Goal: Transaction & Acquisition: Purchase product/service

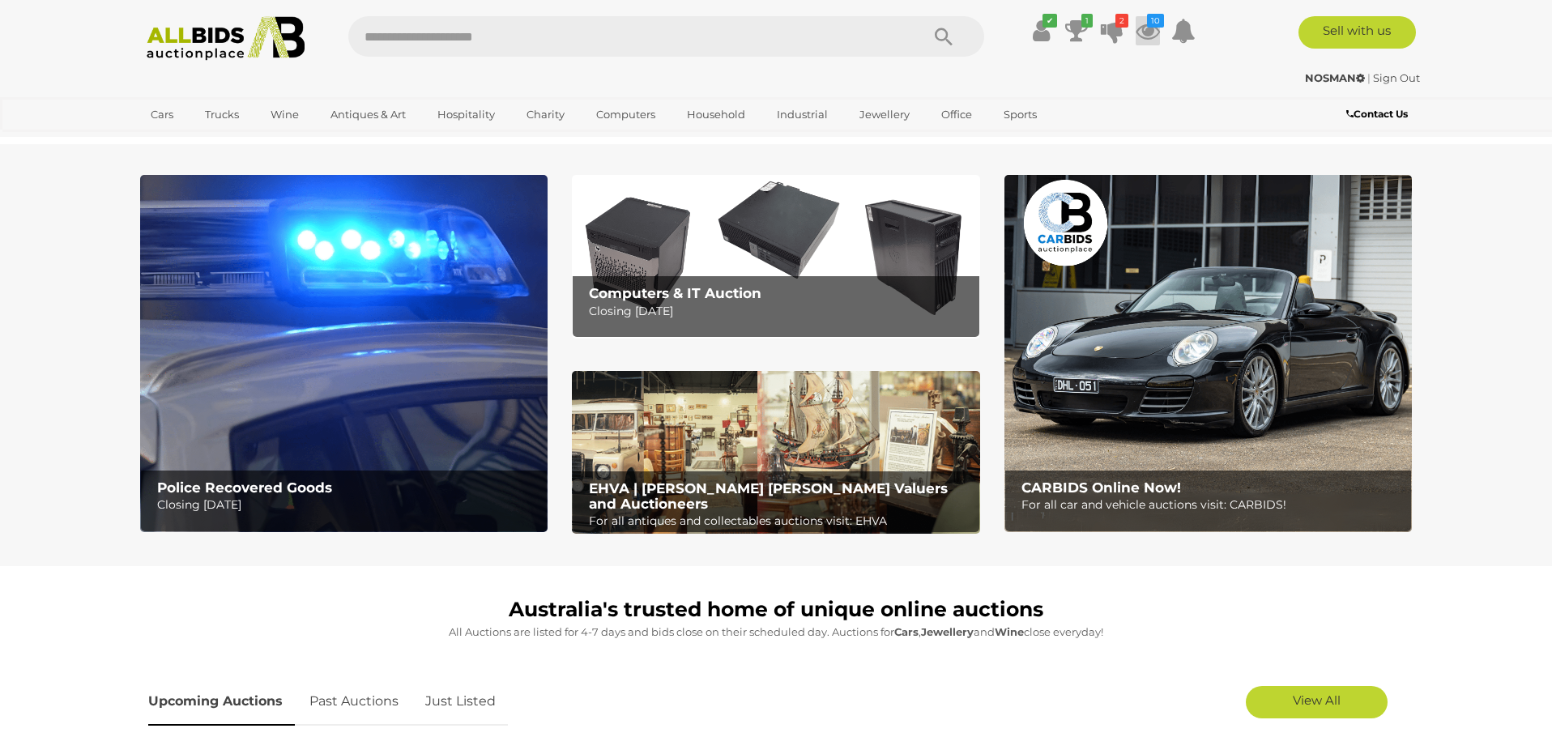
click at [1145, 32] on icon at bounding box center [1148, 30] width 24 height 29
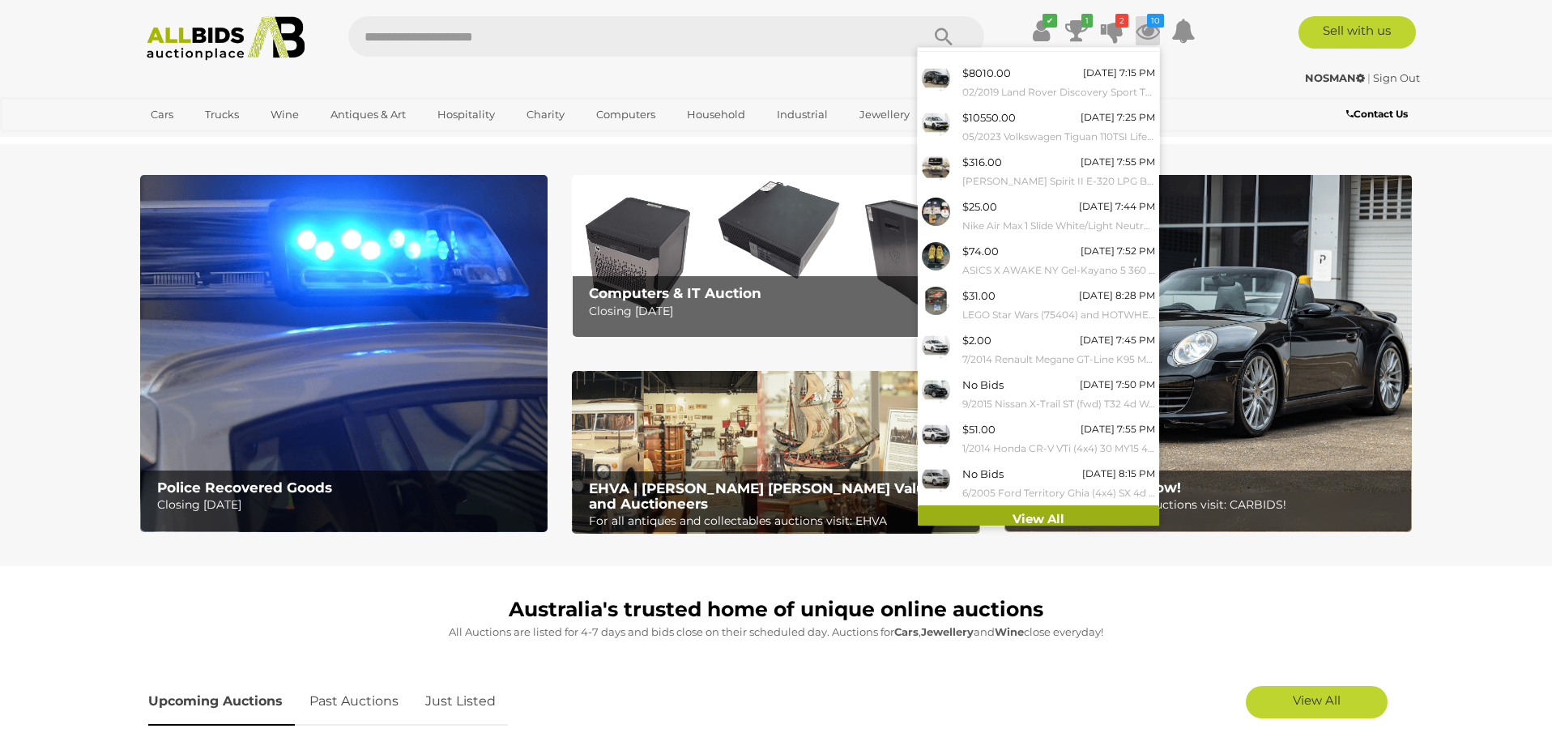
scroll to position [29, 0]
click at [1027, 508] on link "View All" at bounding box center [1038, 520] width 241 height 28
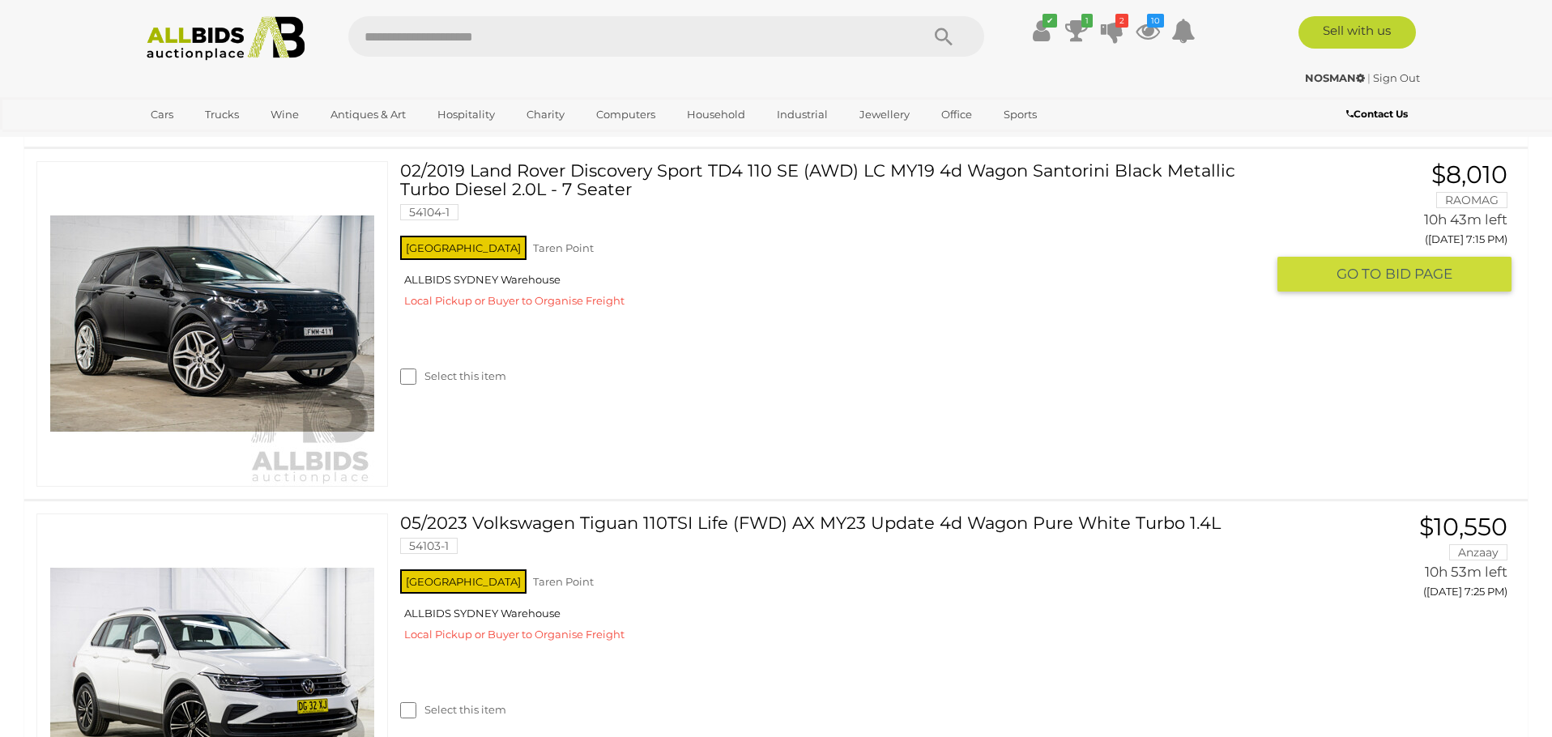
scroll to position [326, 0]
click at [336, 385] on img at bounding box center [212, 325] width 324 height 324
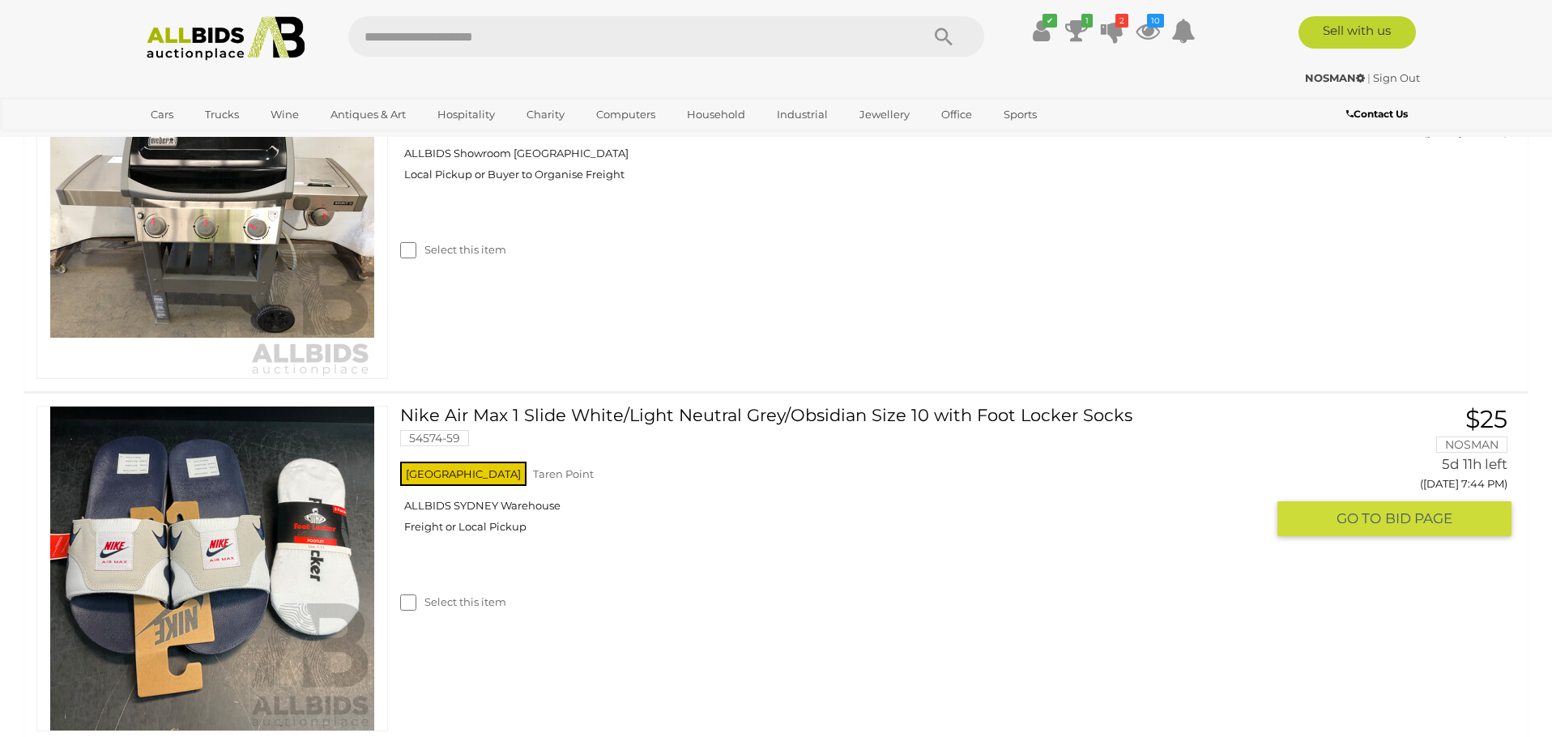
scroll to position [1102, 0]
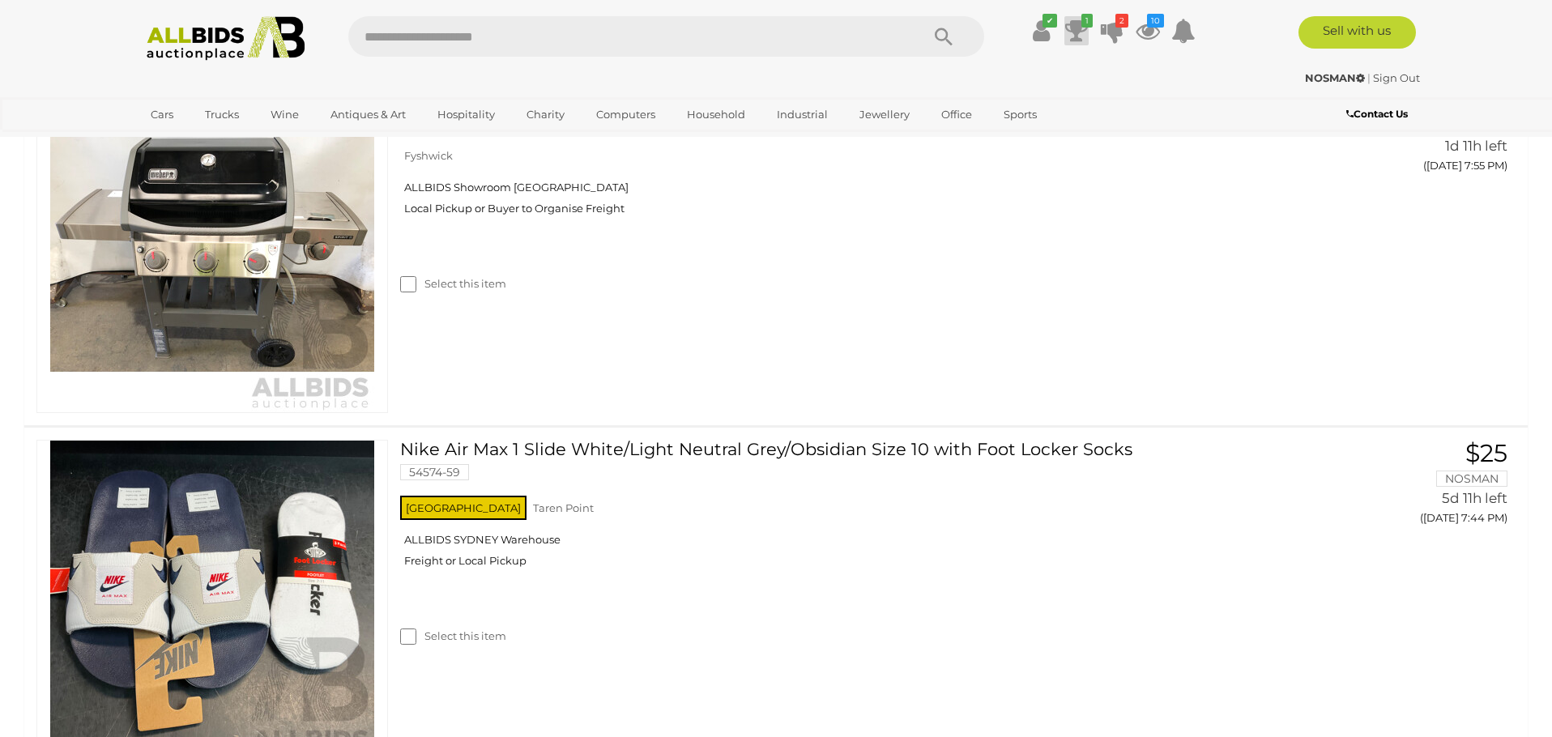
click at [1075, 32] on icon at bounding box center [1076, 30] width 23 height 29
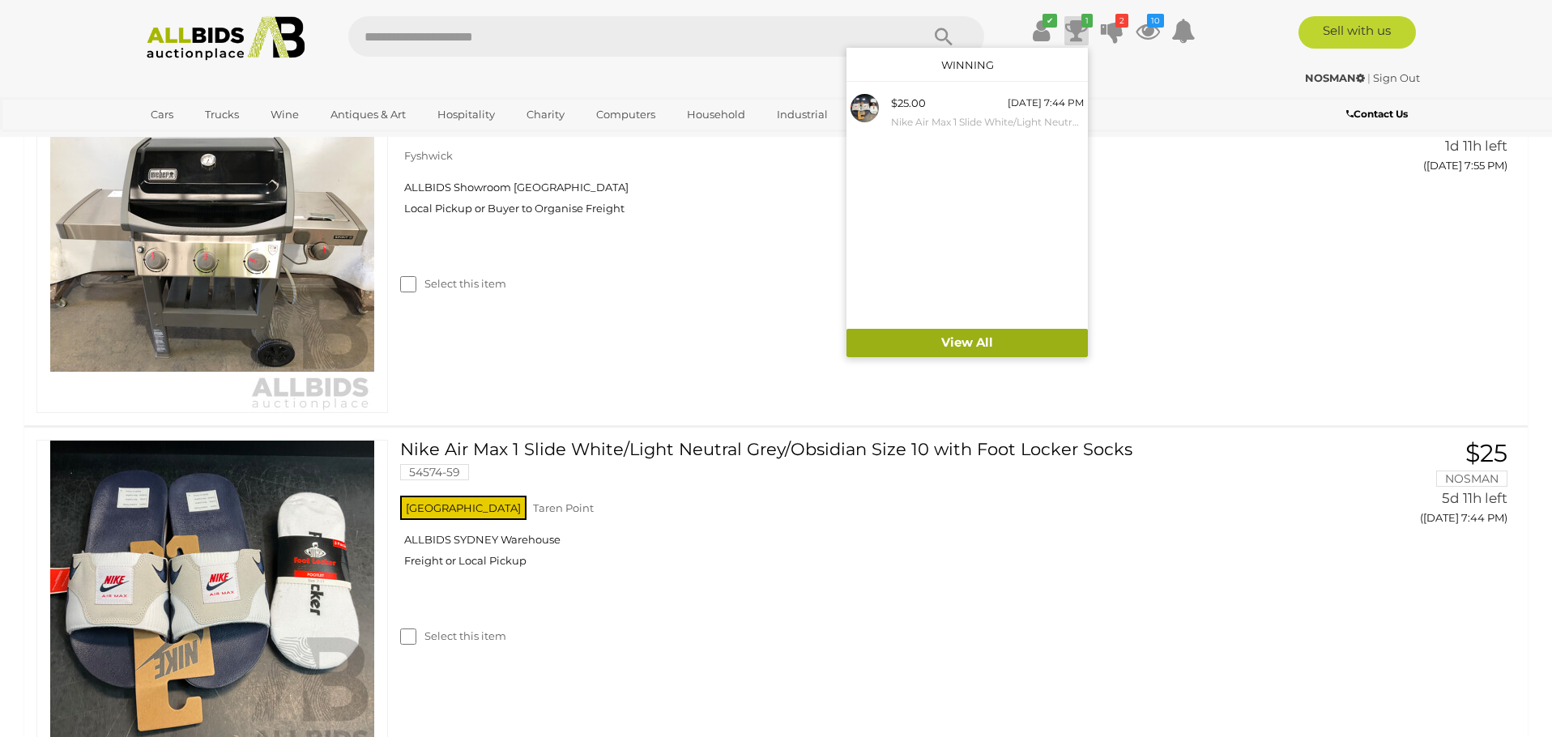
click at [983, 337] on link "View All" at bounding box center [967, 343] width 241 height 28
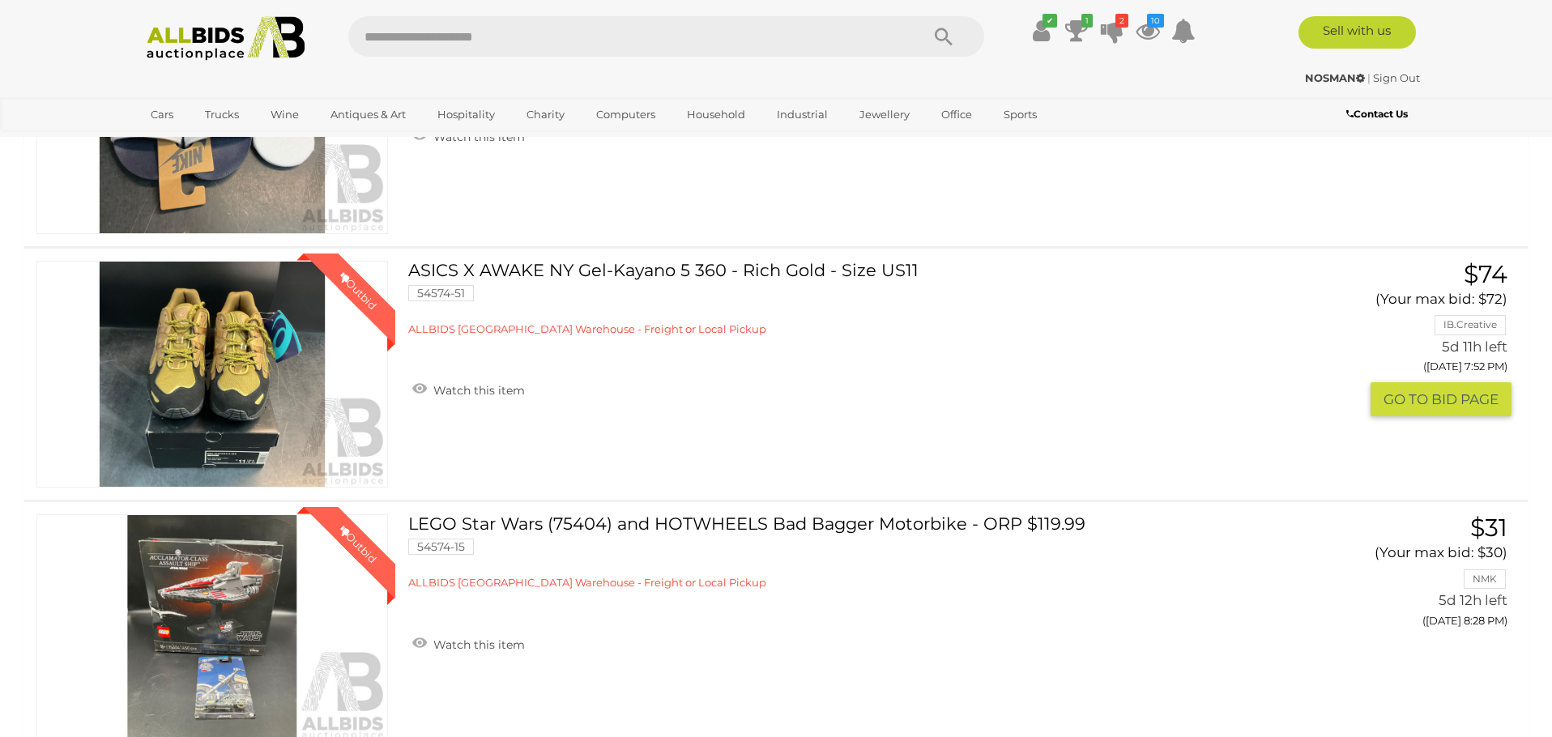
scroll to position [348, 0]
click at [257, 384] on link "Winning Outbid" at bounding box center [212, 375] width 352 height 227
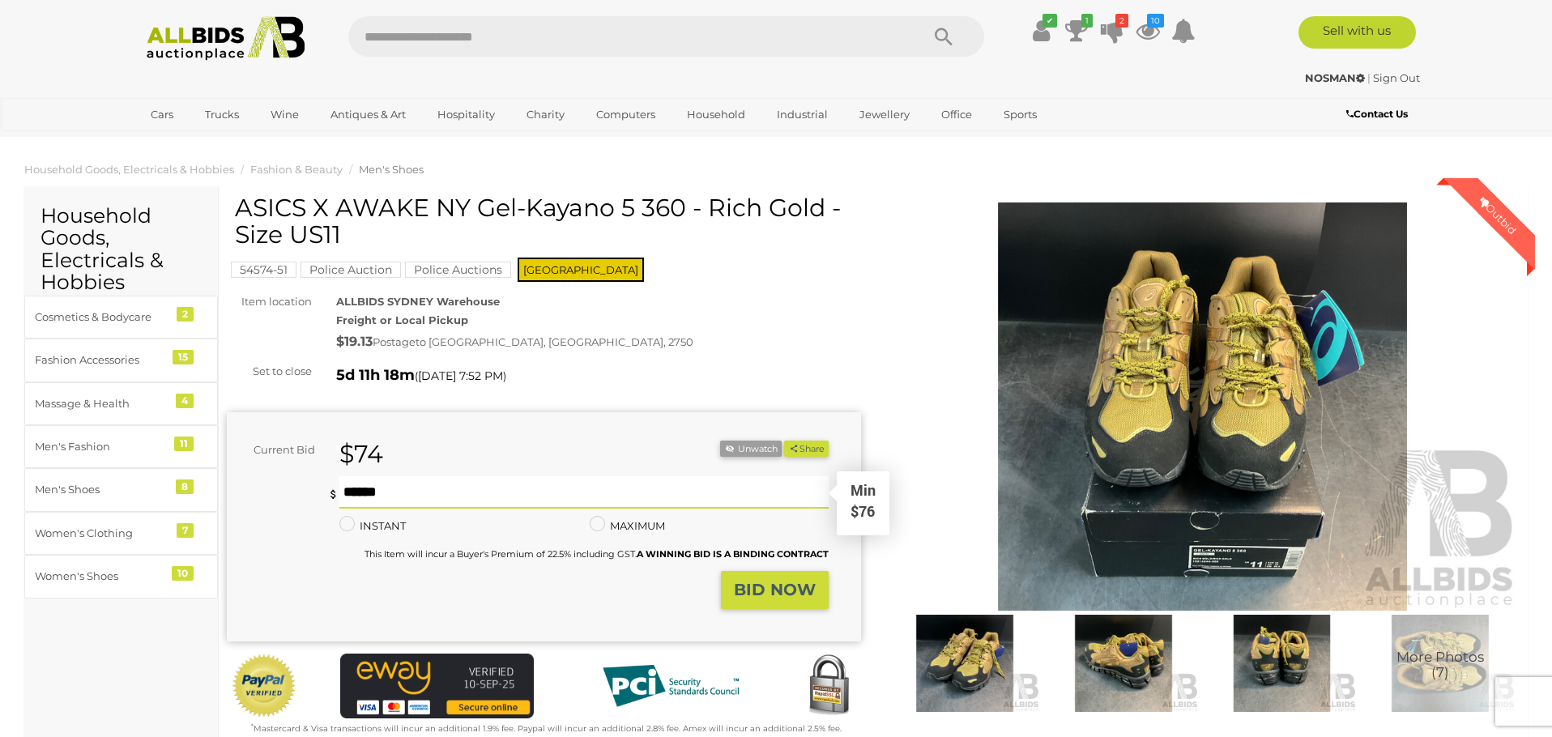
click at [459, 491] on input "text" at bounding box center [583, 492] width 489 height 32
type input "**"
click at [804, 580] on strong "BID NOW" at bounding box center [775, 589] width 82 height 19
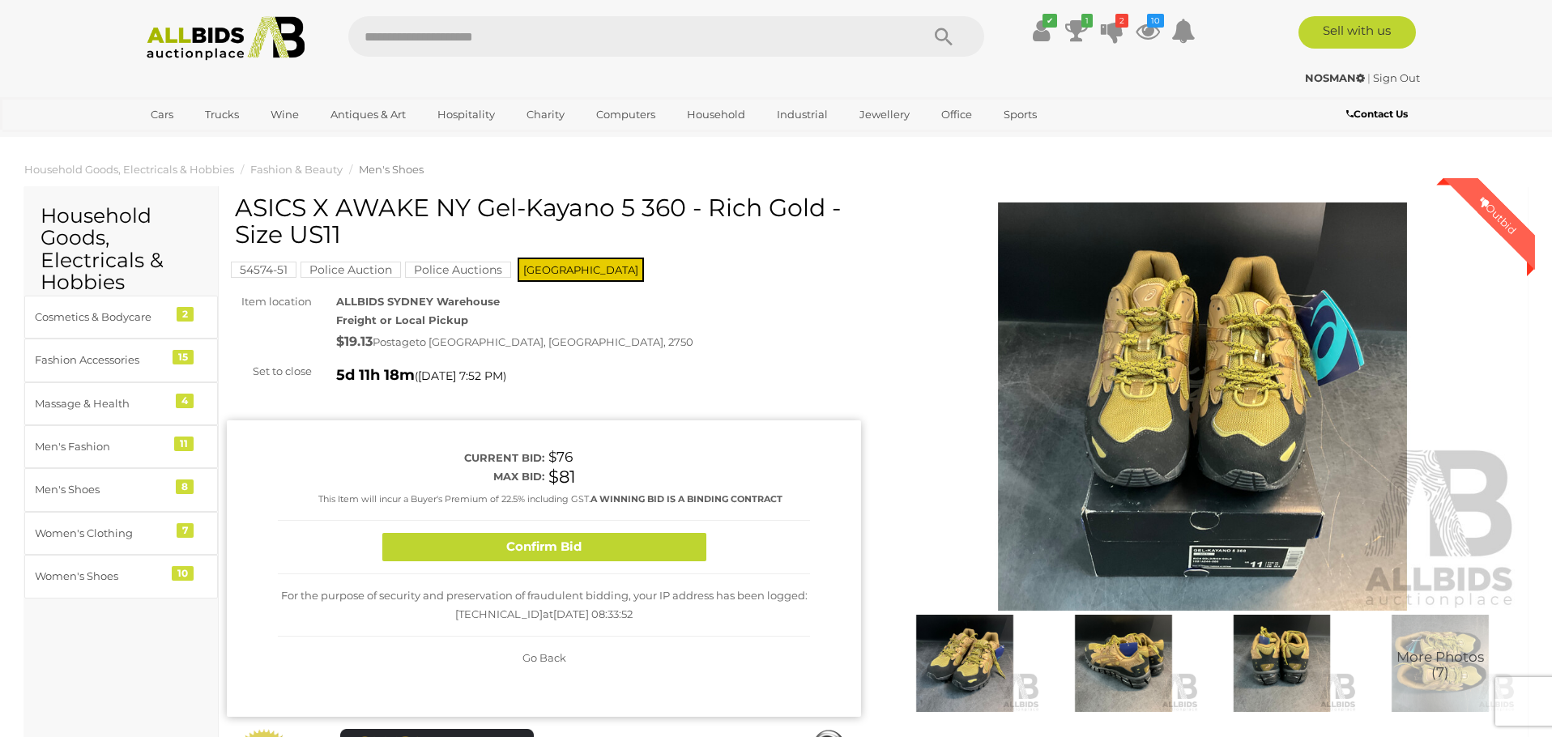
click at [591, 542] on button "Confirm Bid" at bounding box center [544, 547] width 324 height 28
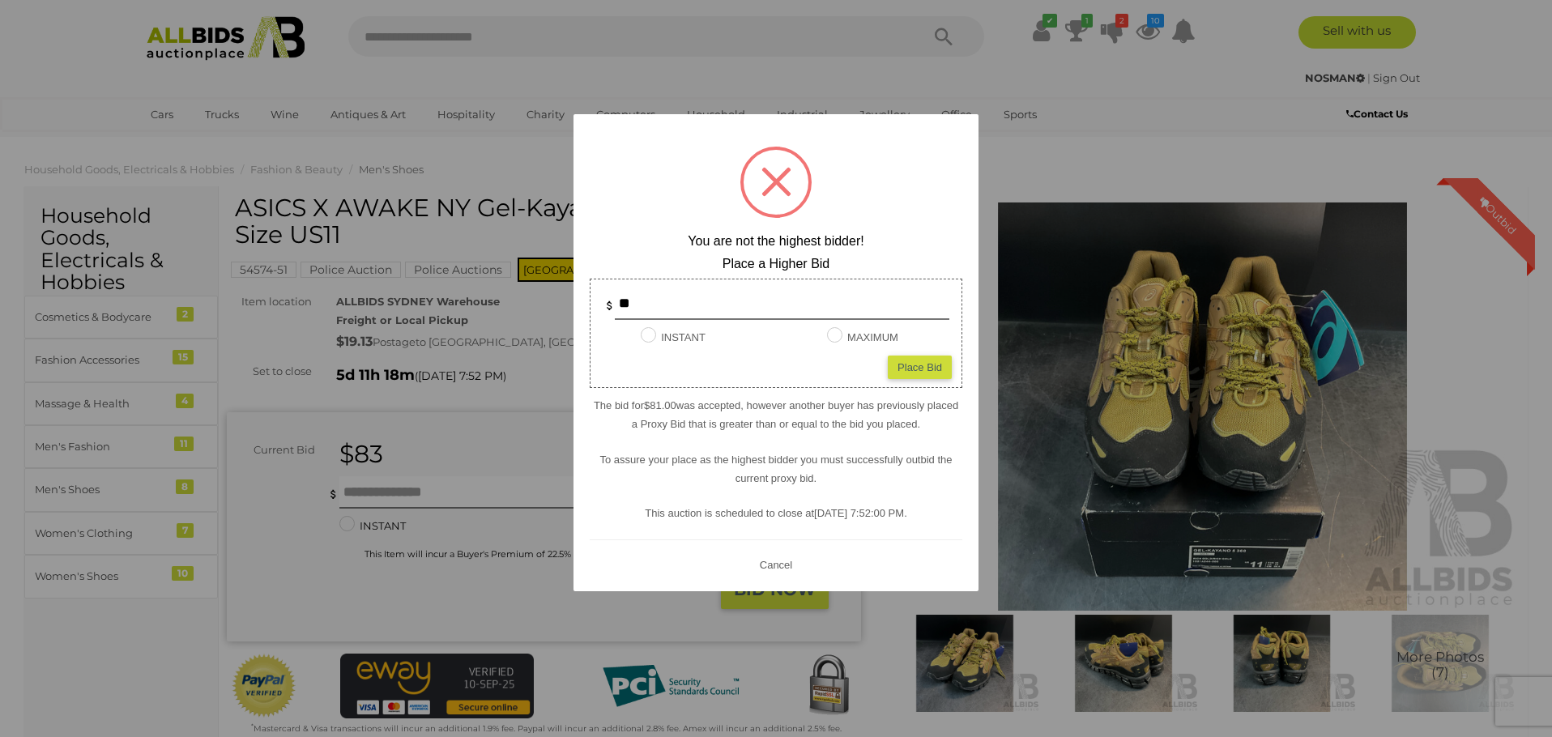
click at [468, 167] on div at bounding box center [776, 368] width 1552 height 737
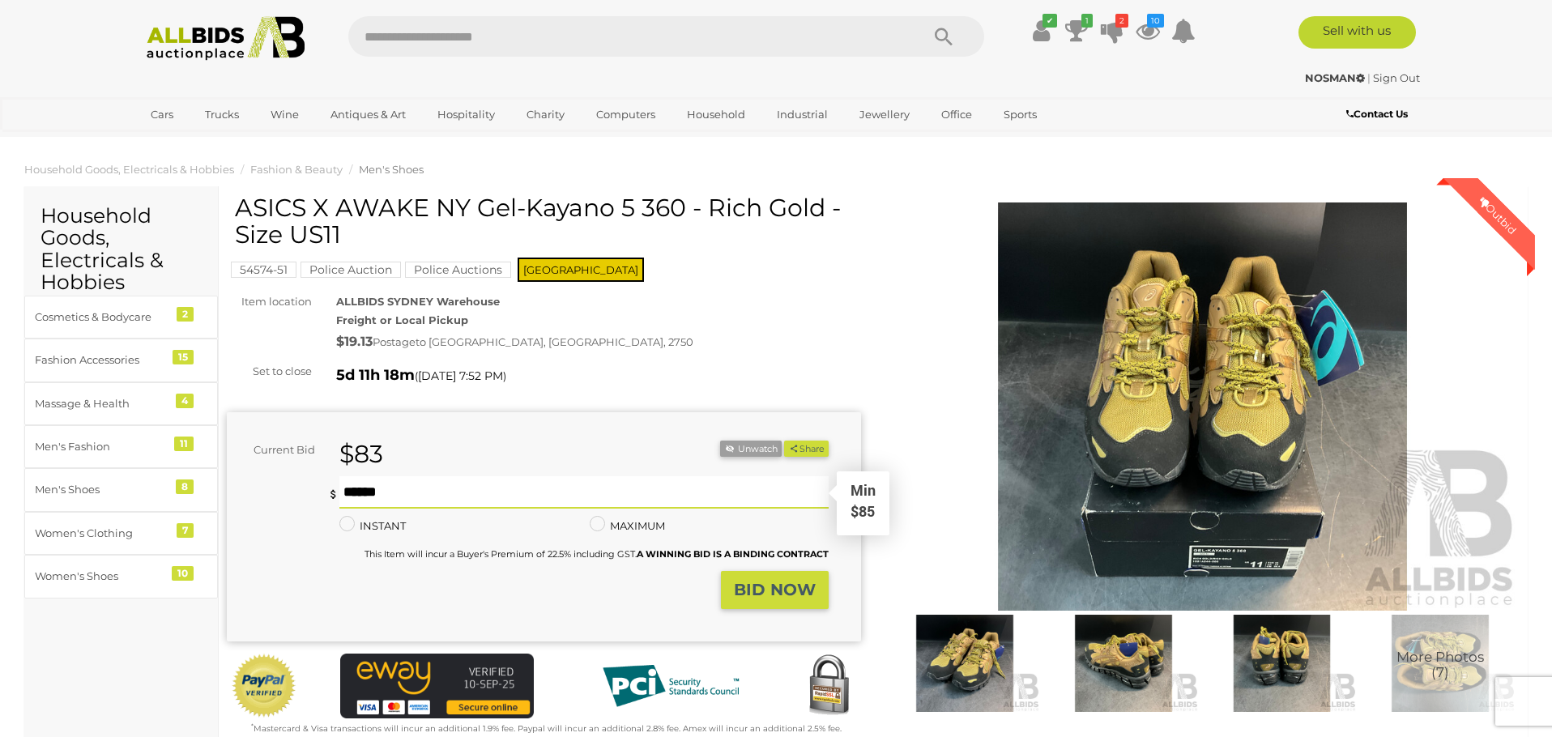
click at [404, 493] on input "text" at bounding box center [583, 492] width 489 height 32
type input "**"
click at [771, 588] on strong "BID NOW" at bounding box center [775, 589] width 82 height 19
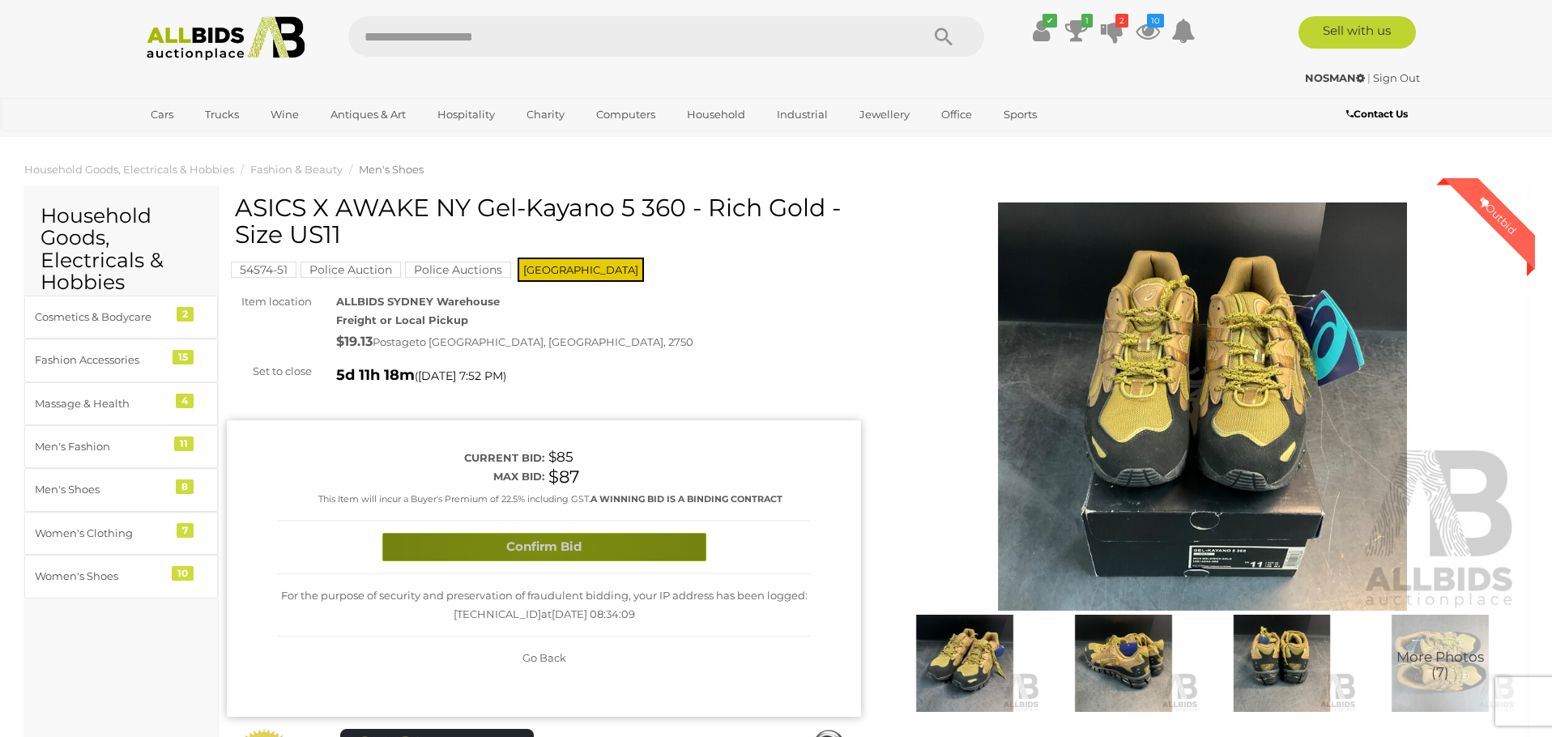
click at [545, 546] on button "Confirm Bid" at bounding box center [544, 547] width 324 height 28
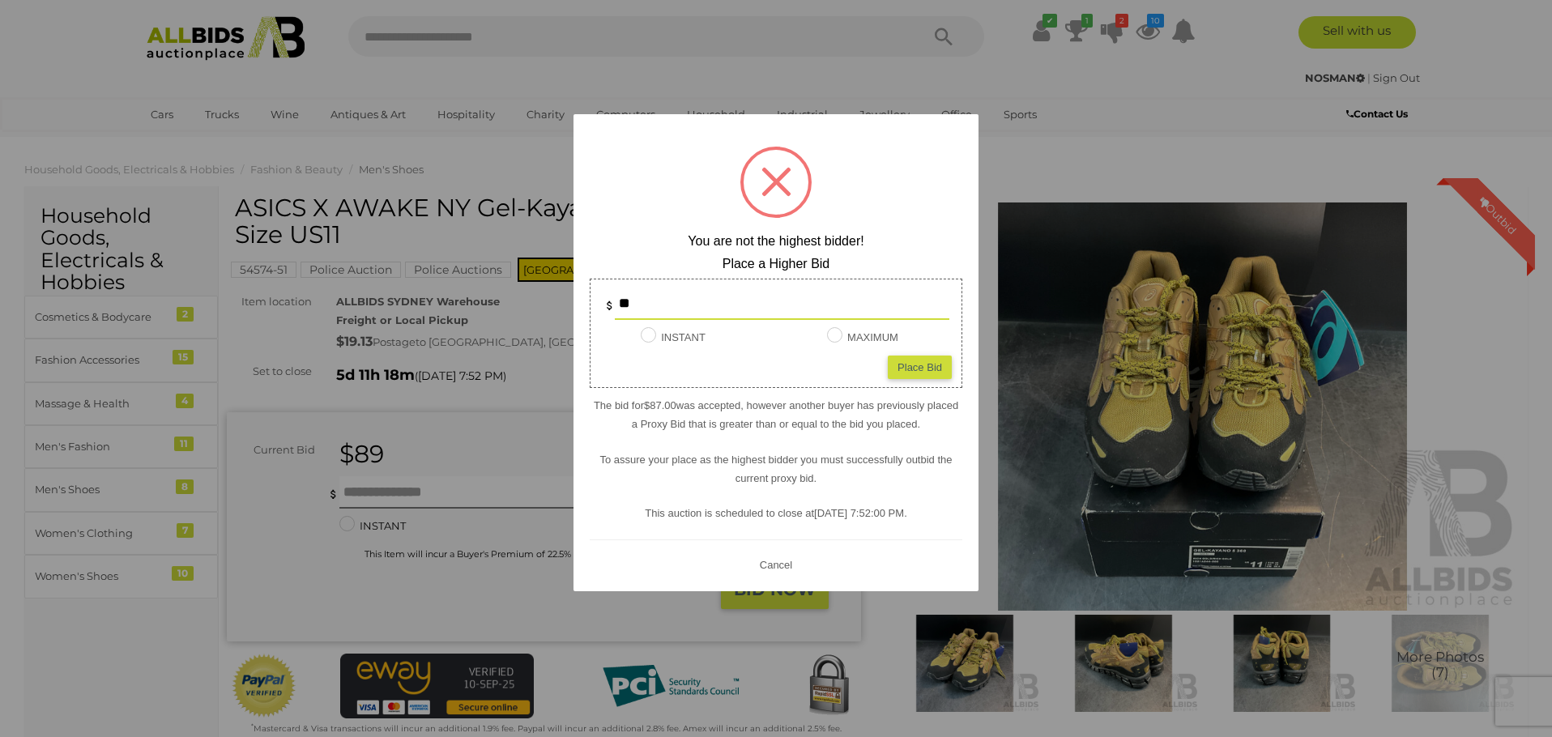
click at [1064, 151] on div at bounding box center [776, 368] width 1552 height 737
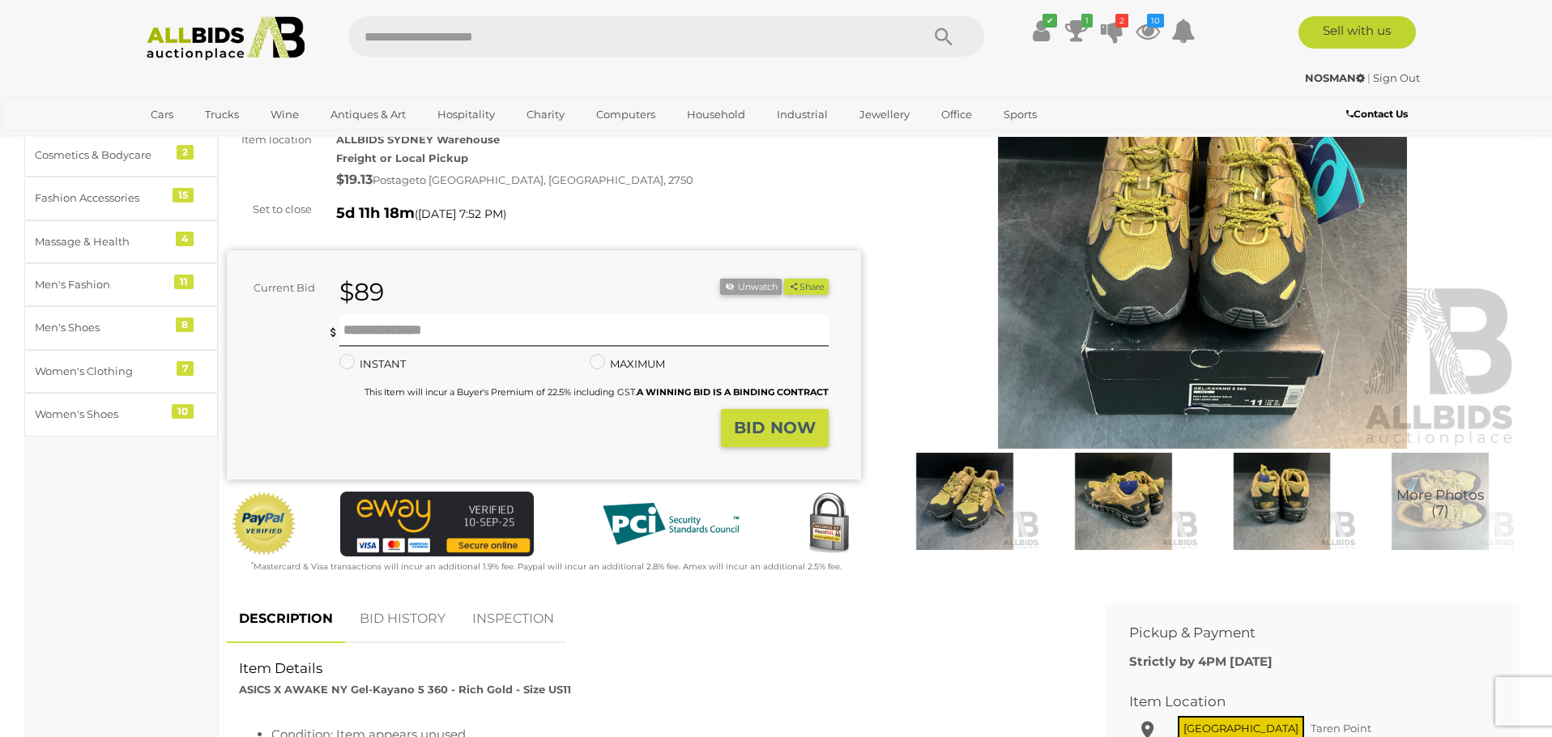
scroll to position [194, 0]
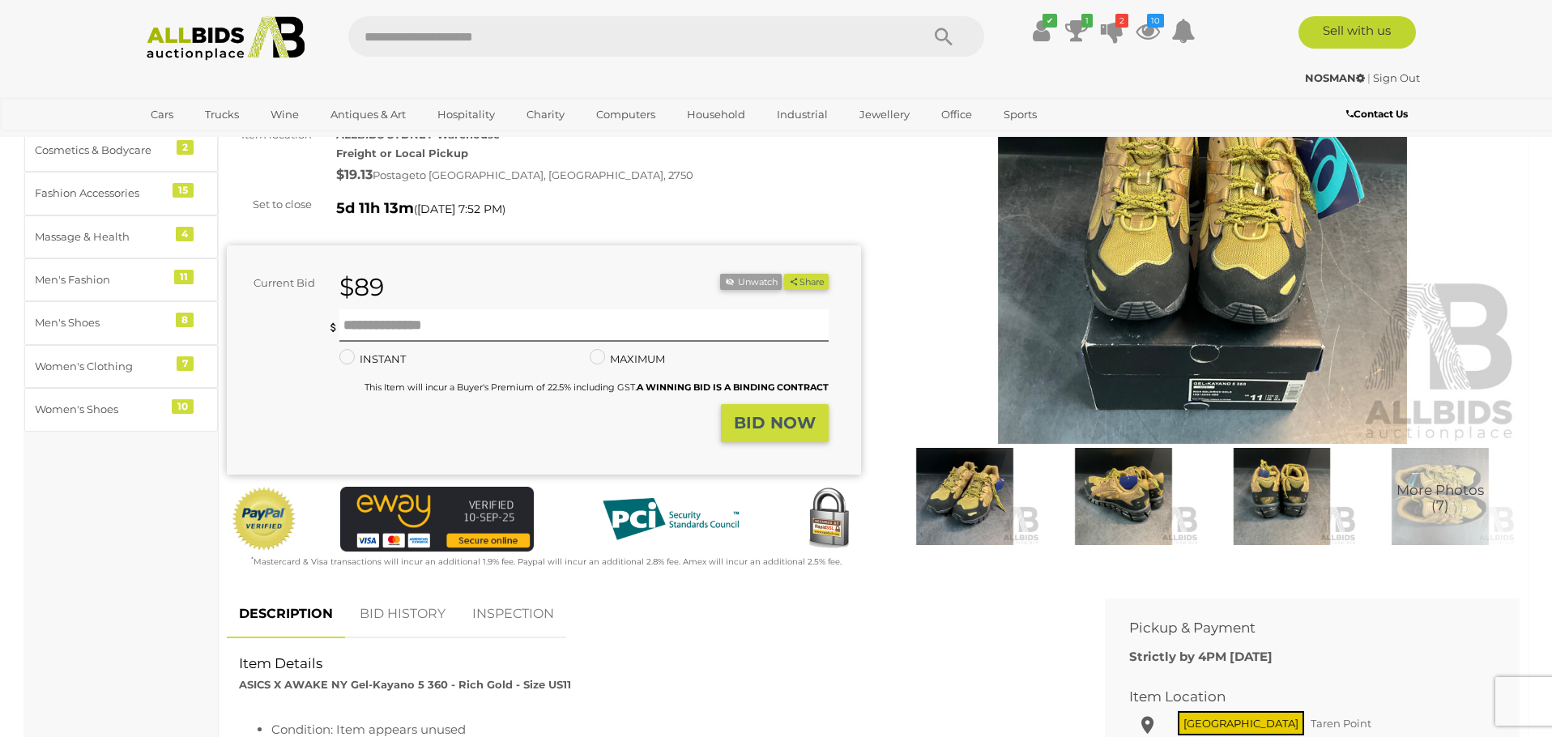
click at [1120, 505] on img at bounding box center [1123, 496] width 151 height 97
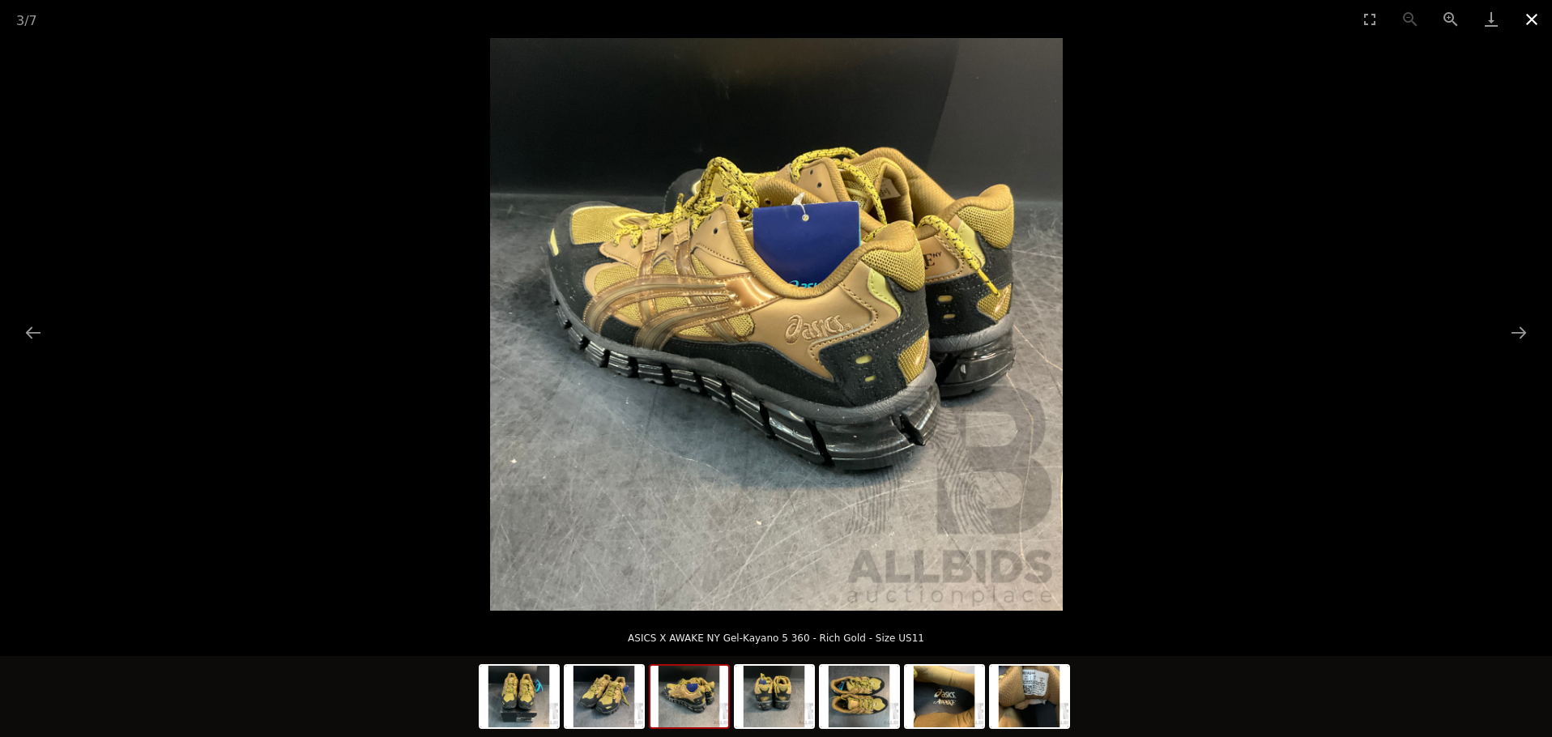
scroll to position [167, 0]
click at [1533, 15] on button "Close gallery" at bounding box center [1532, 19] width 41 height 38
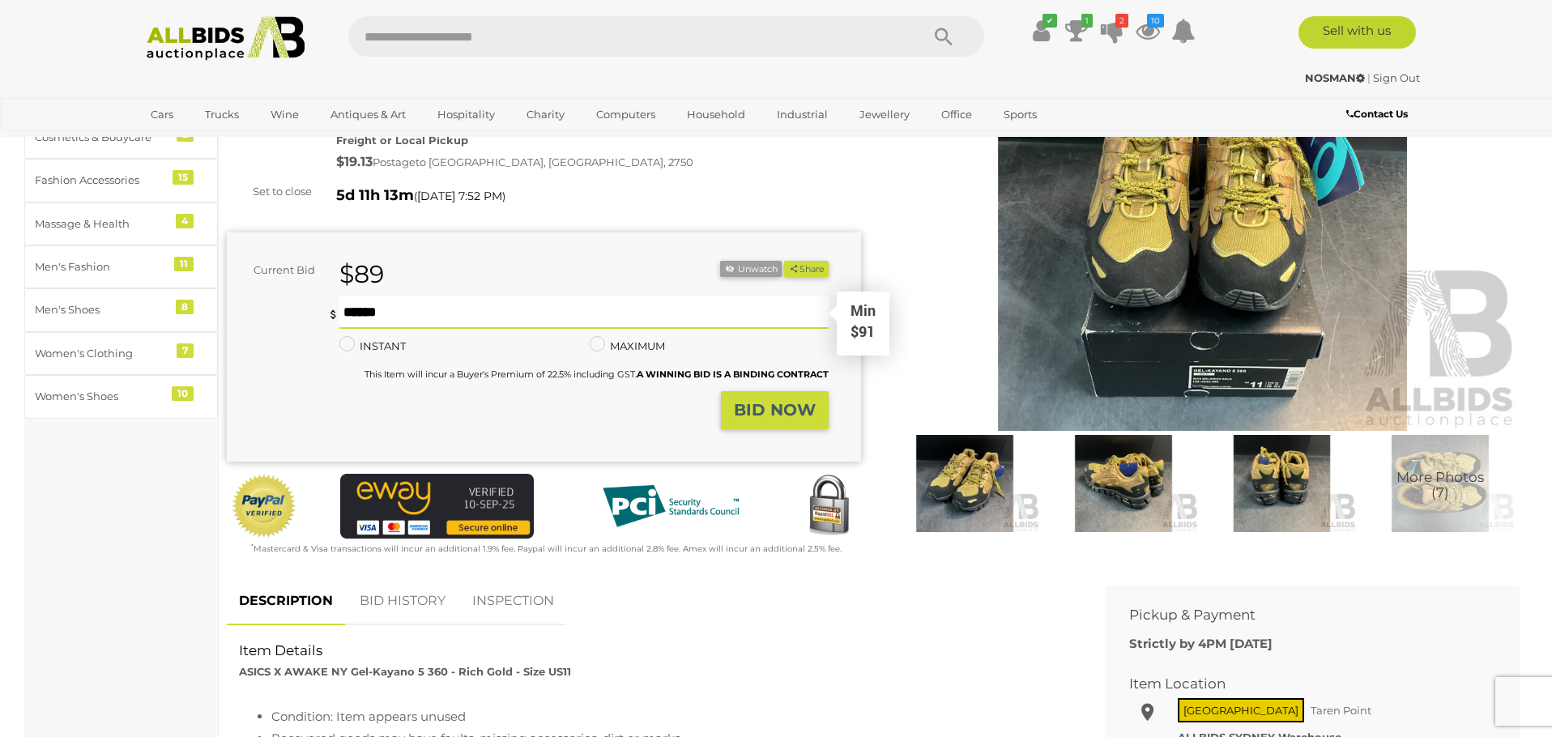
click at [485, 321] on input "text" at bounding box center [583, 312] width 489 height 32
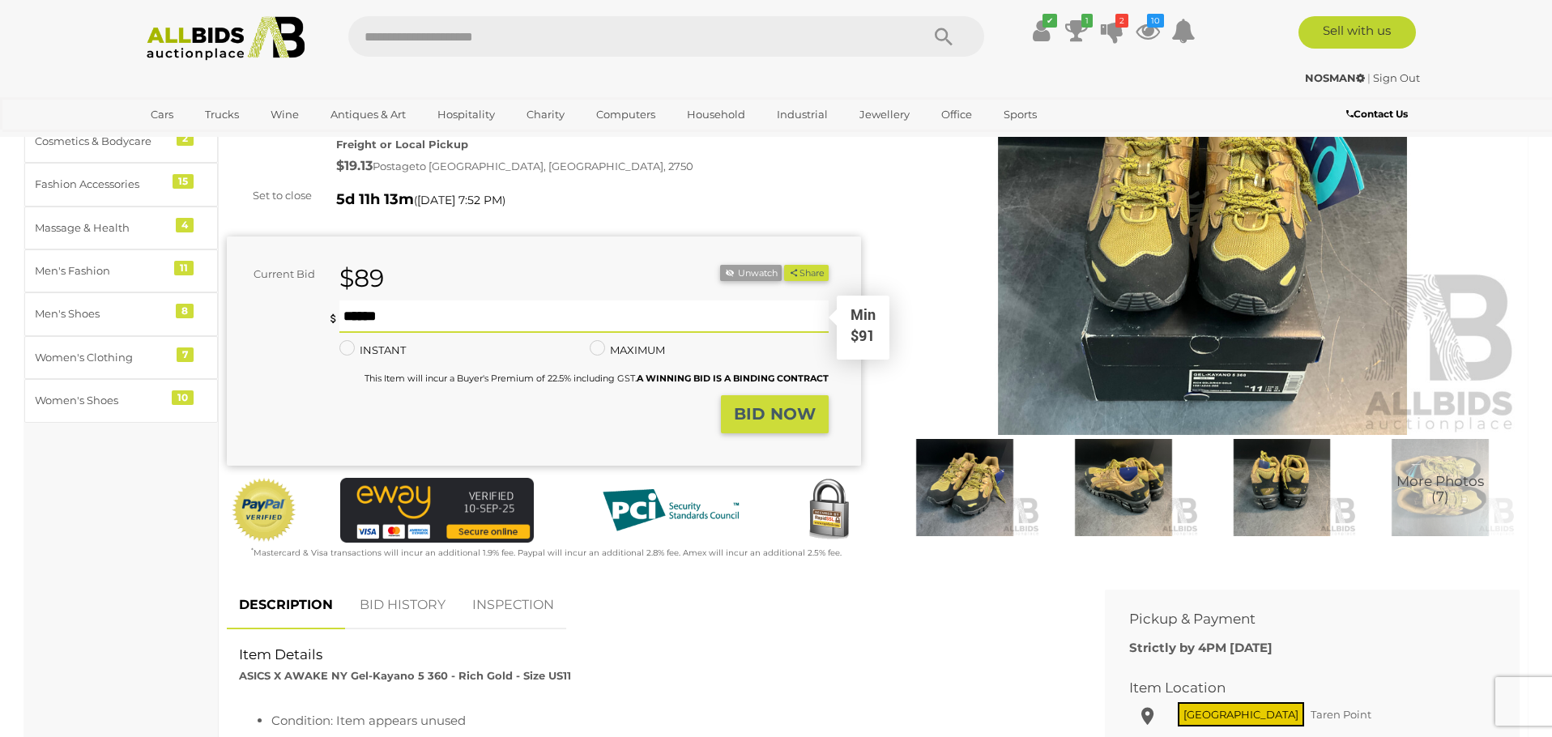
type input "***"
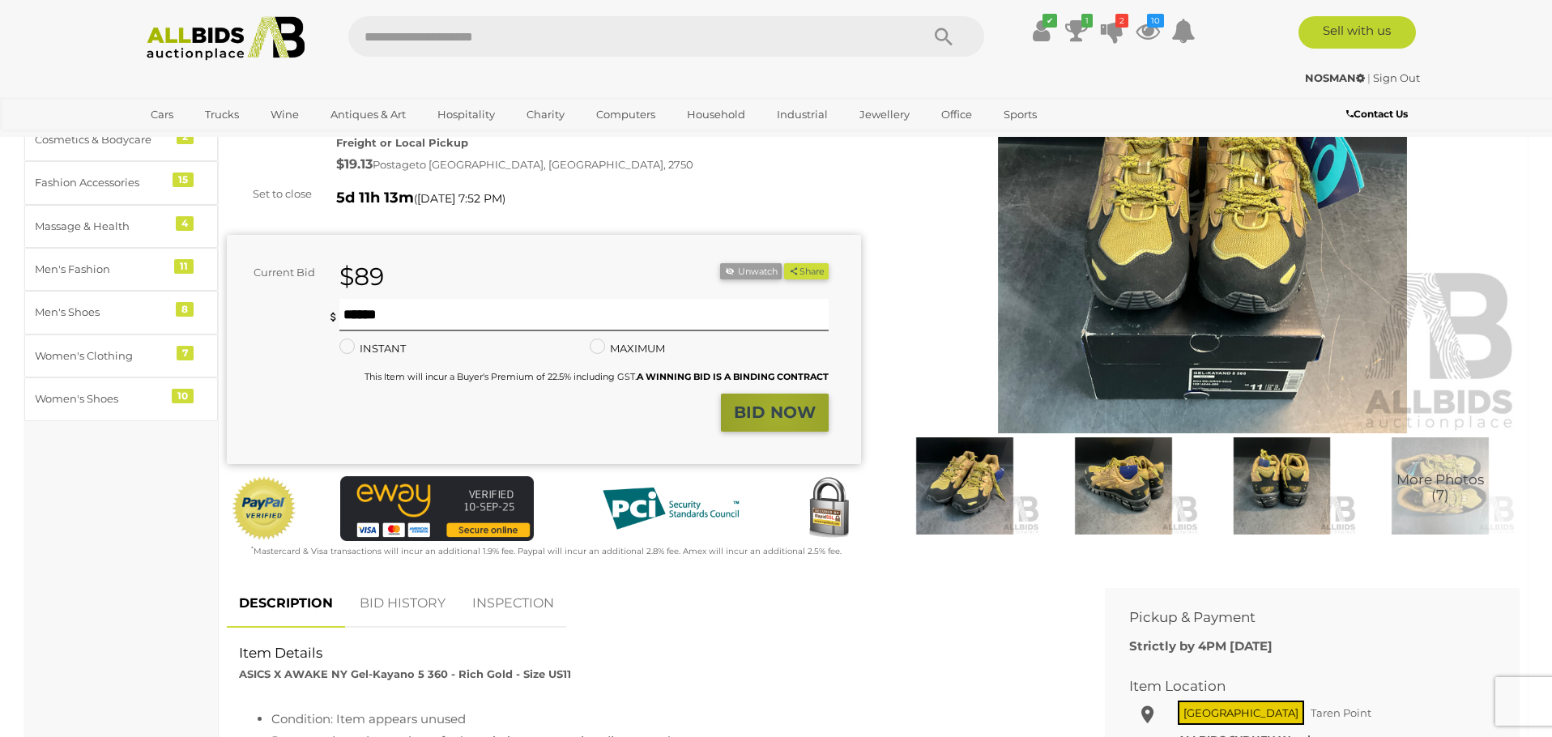
click at [781, 408] on strong "BID NOW" at bounding box center [775, 412] width 82 height 19
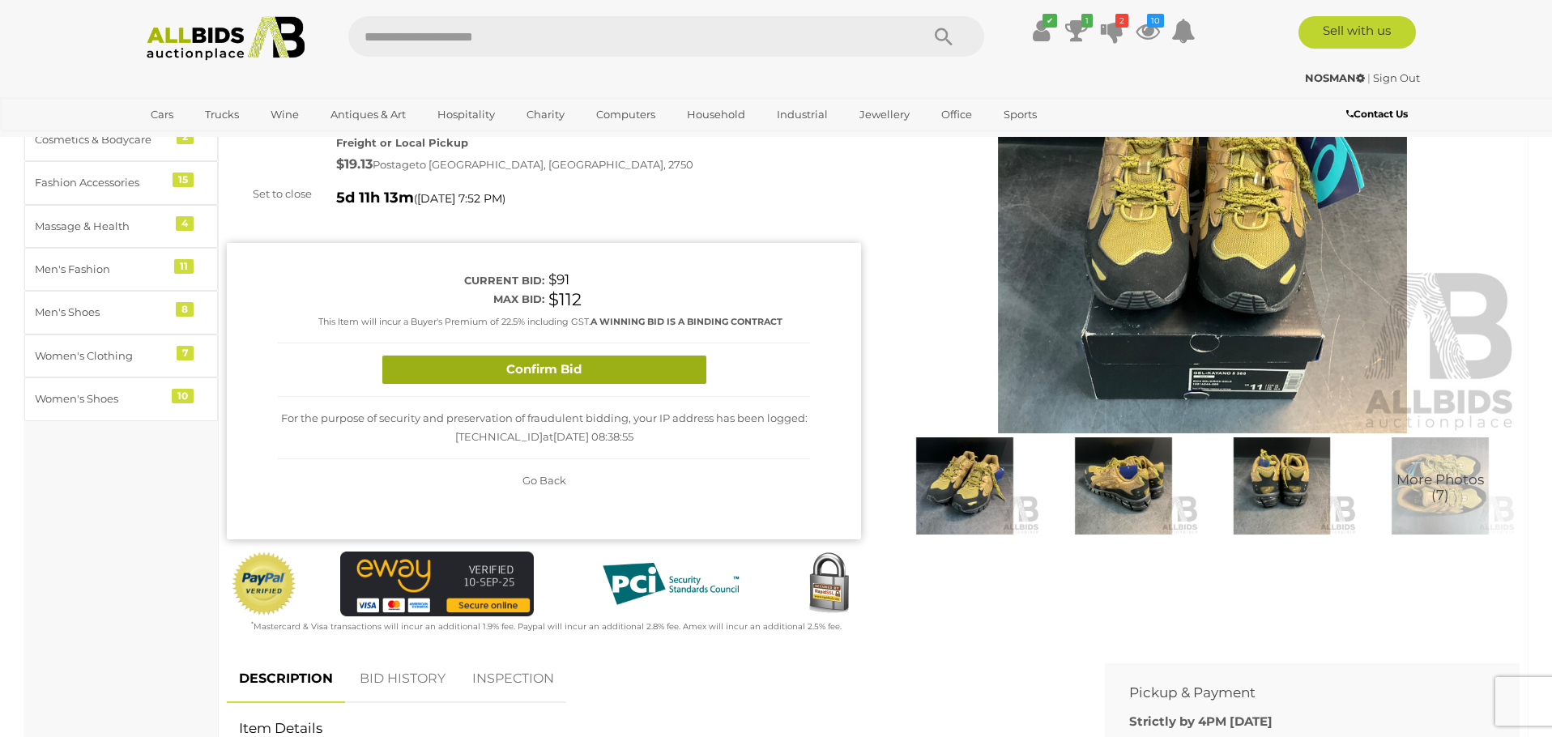
click at [589, 367] on button "Confirm Bid" at bounding box center [544, 370] width 324 height 28
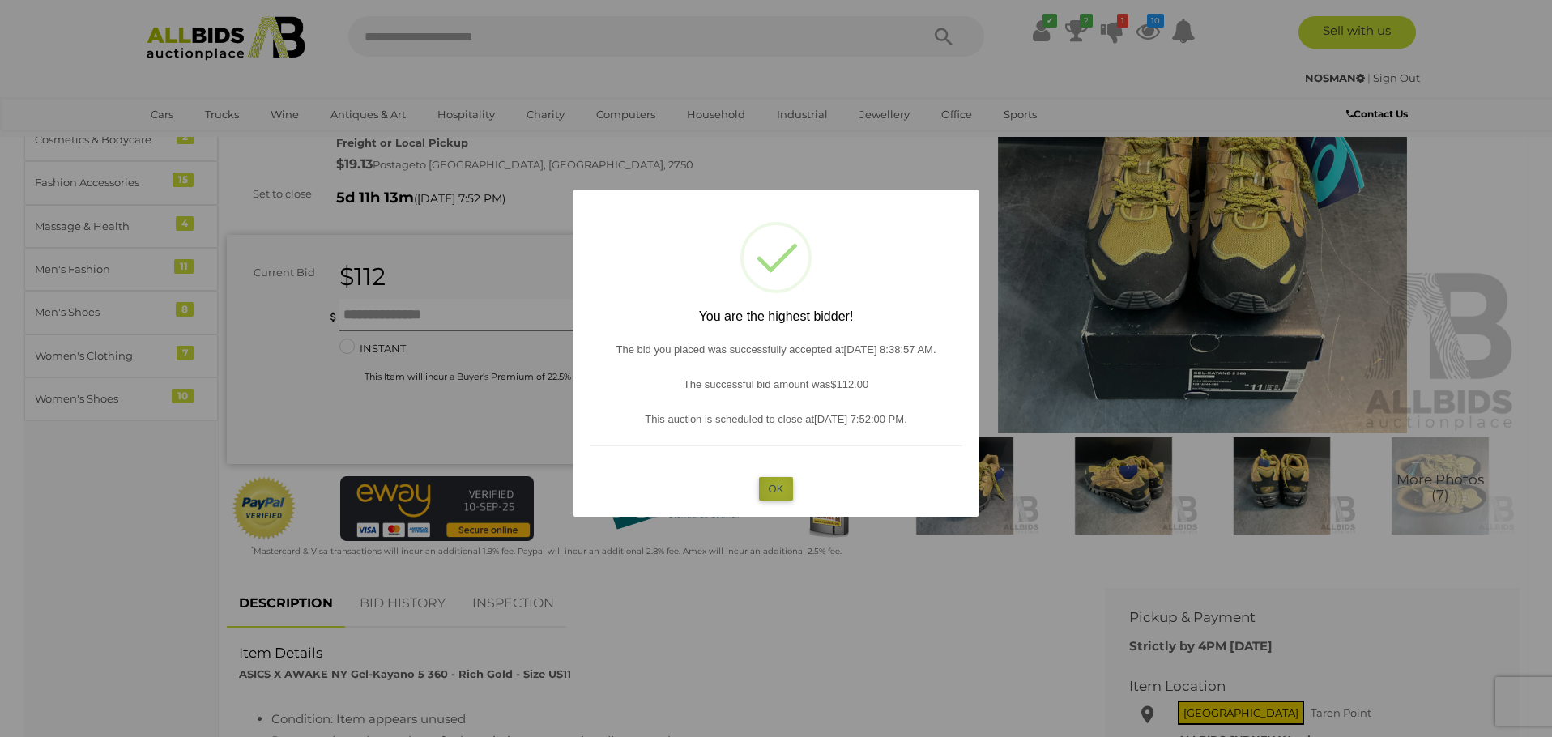
click at [779, 486] on button "OK" at bounding box center [776, 488] width 35 height 23
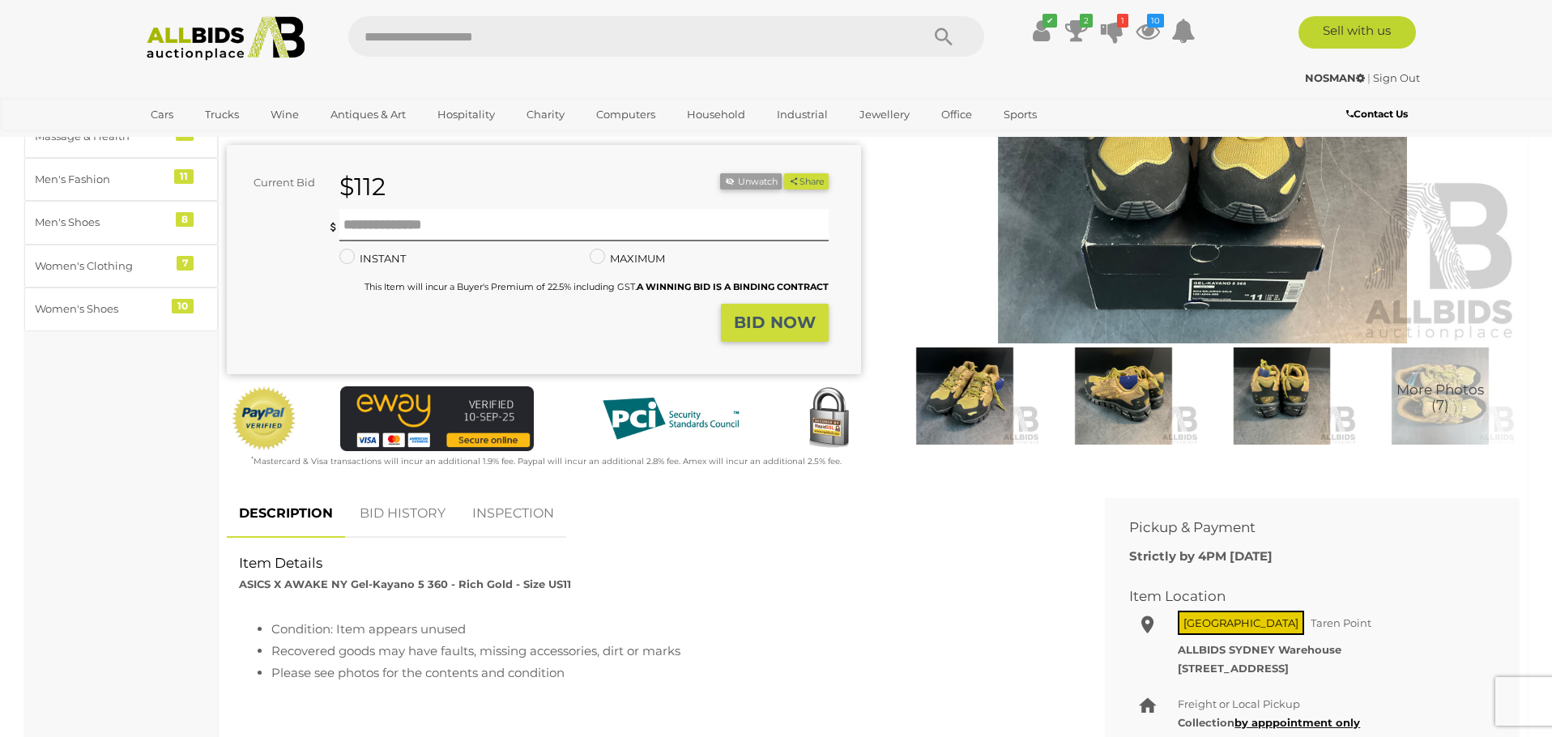
scroll to position [215, 0]
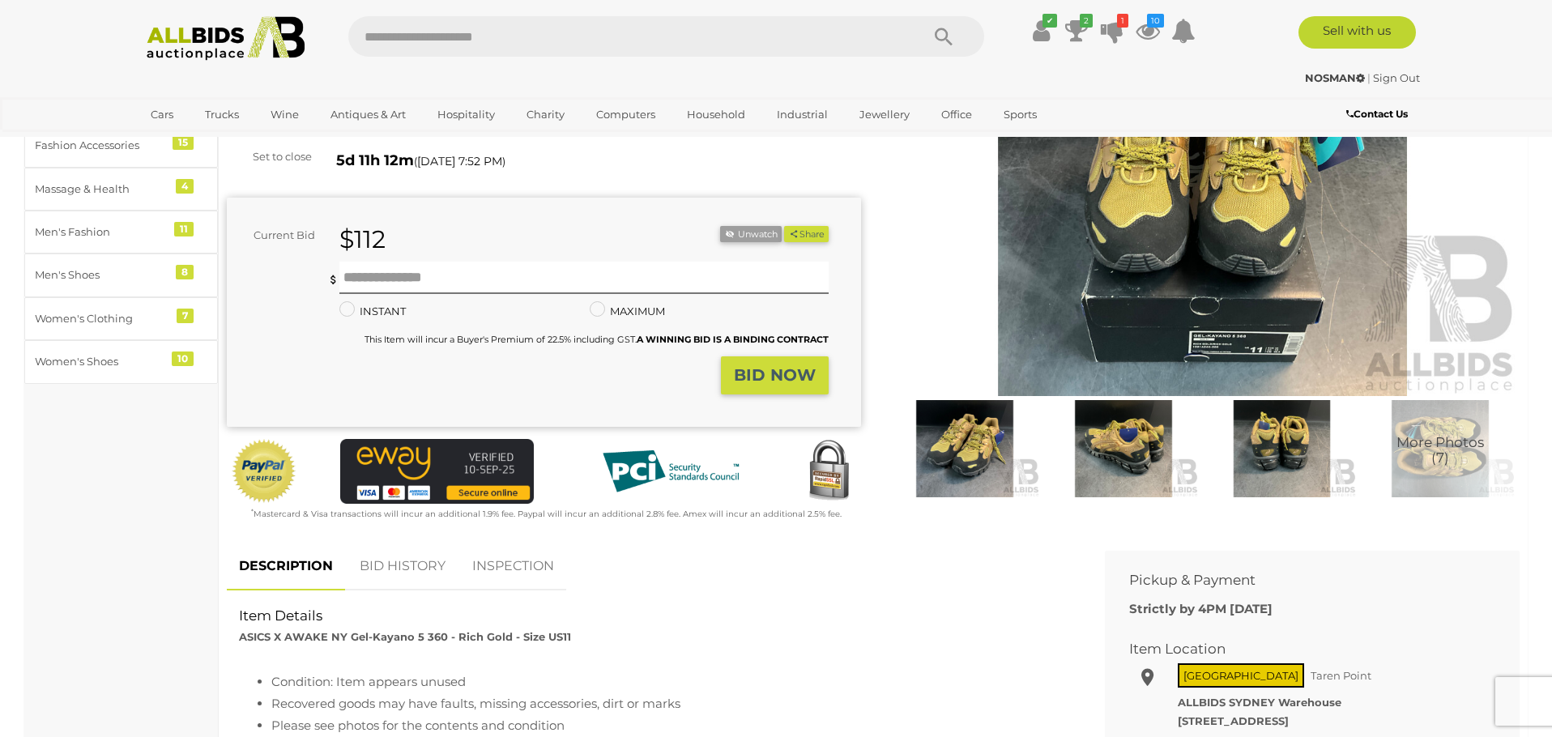
click at [1089, 280] on img at bounding box center [1202, 192] width 634 height 409
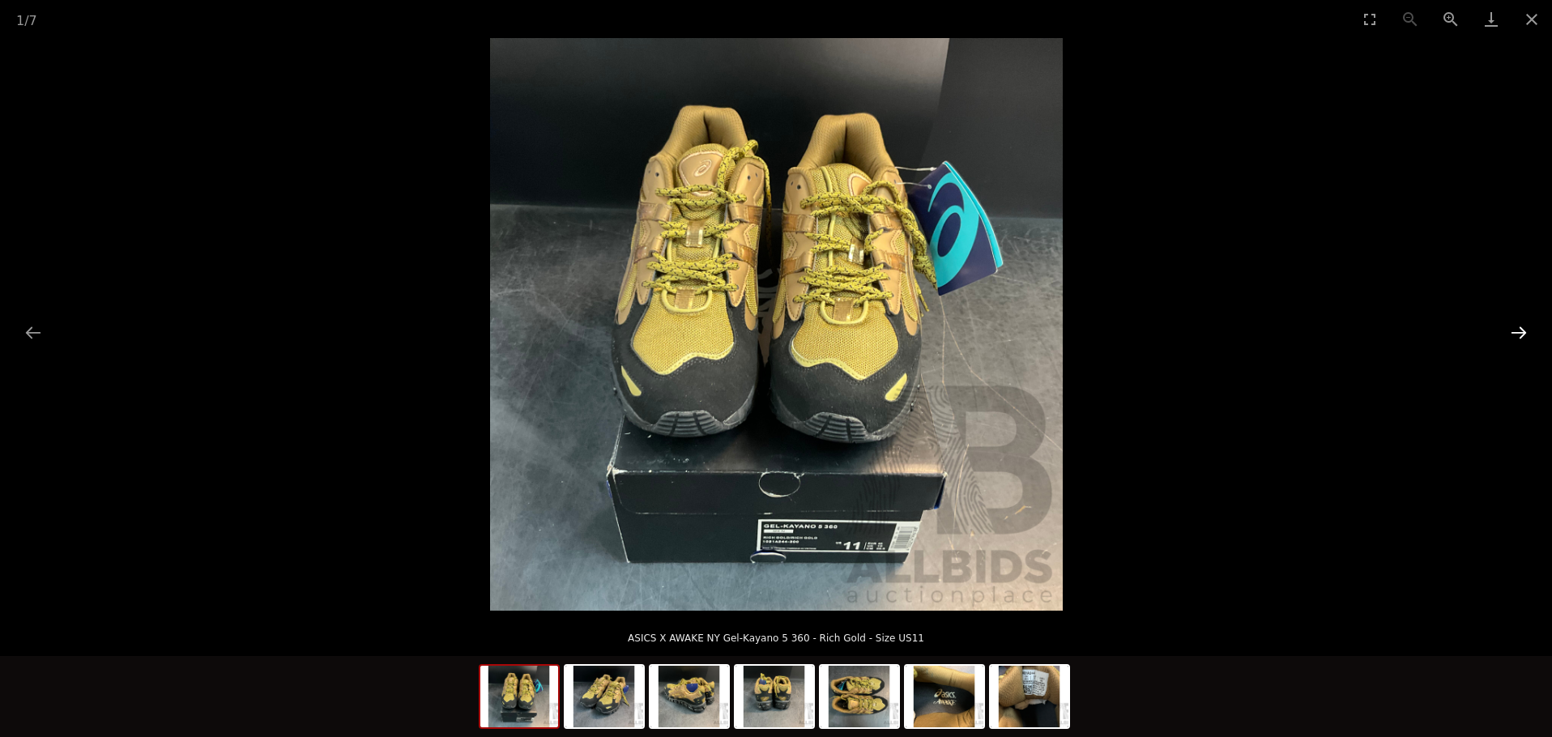
click at [1516, 330] on button "Next slide" at bounding box center [1519, 333] width 34 height 32
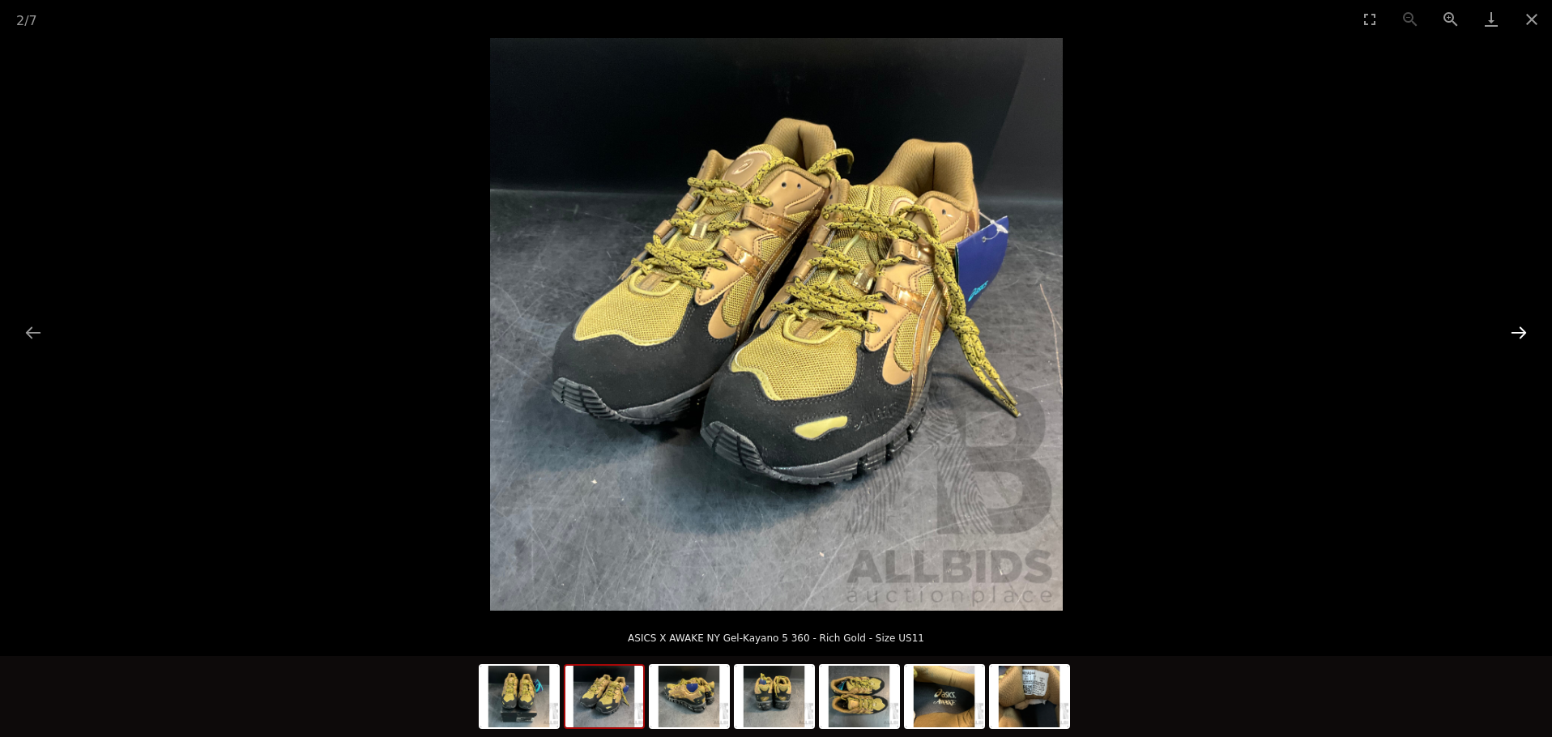
click at [1516, 330] on button "Next slide" at bounding box center [1519, 333] width 34 height 32
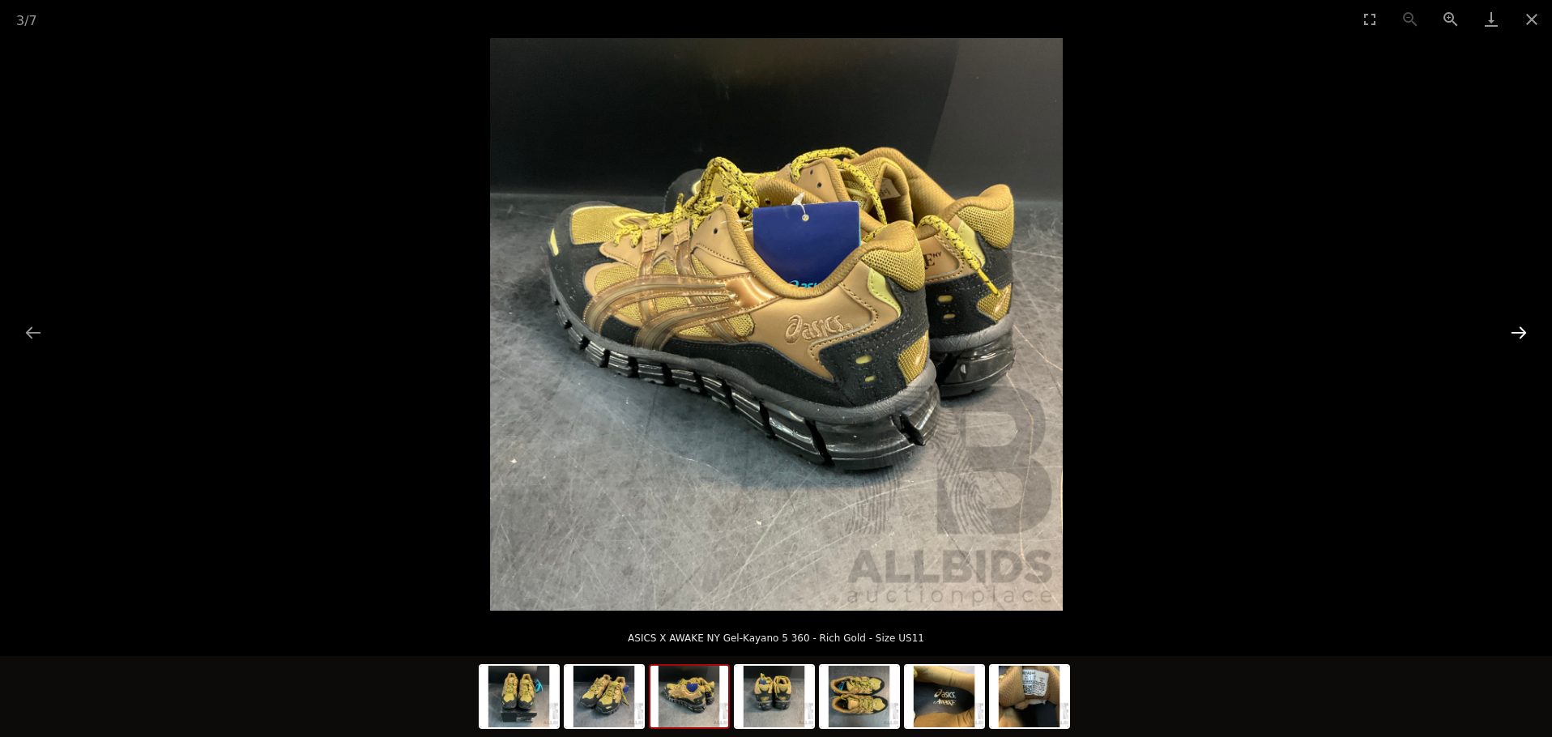
click at [1516, 330] on button "Next slide" at bounding box center [1519, 333] width 34 height 32
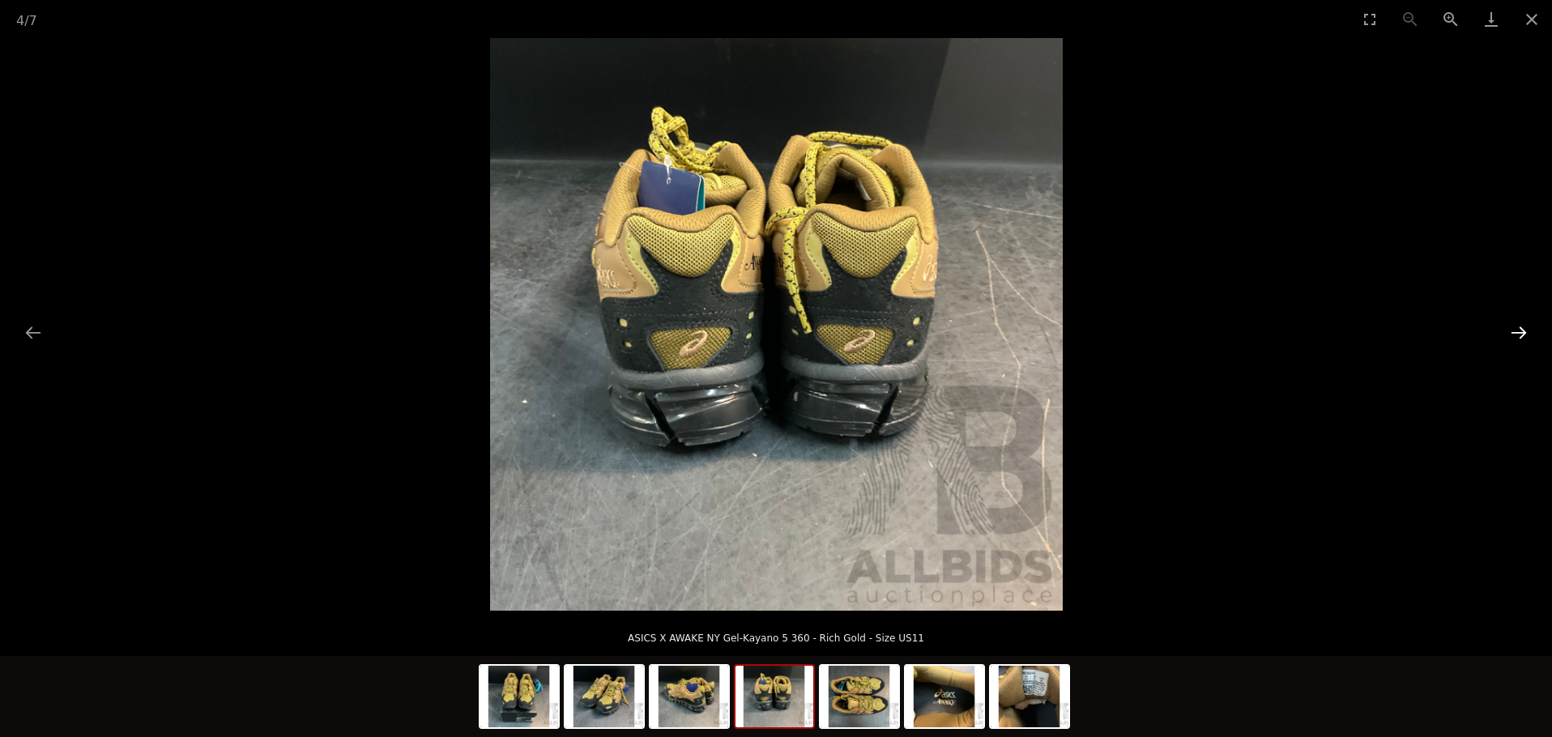
click at [1516, 330] on button "Next slide" at bounding box center [1519, 333] width 34 height 32
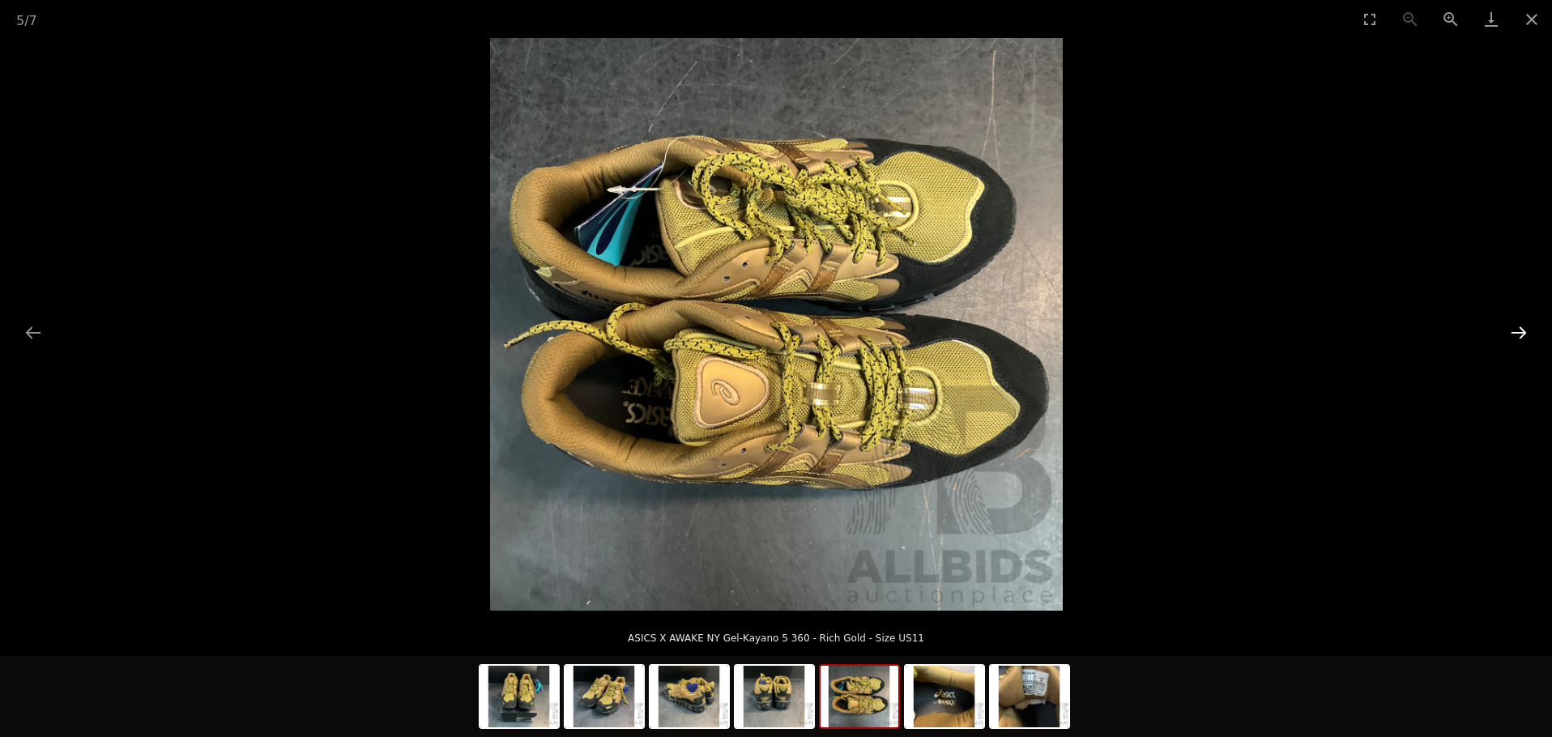
click at [1516, 330] on button "Next slide" at bounding box center [1519, 333] width 34 height 32
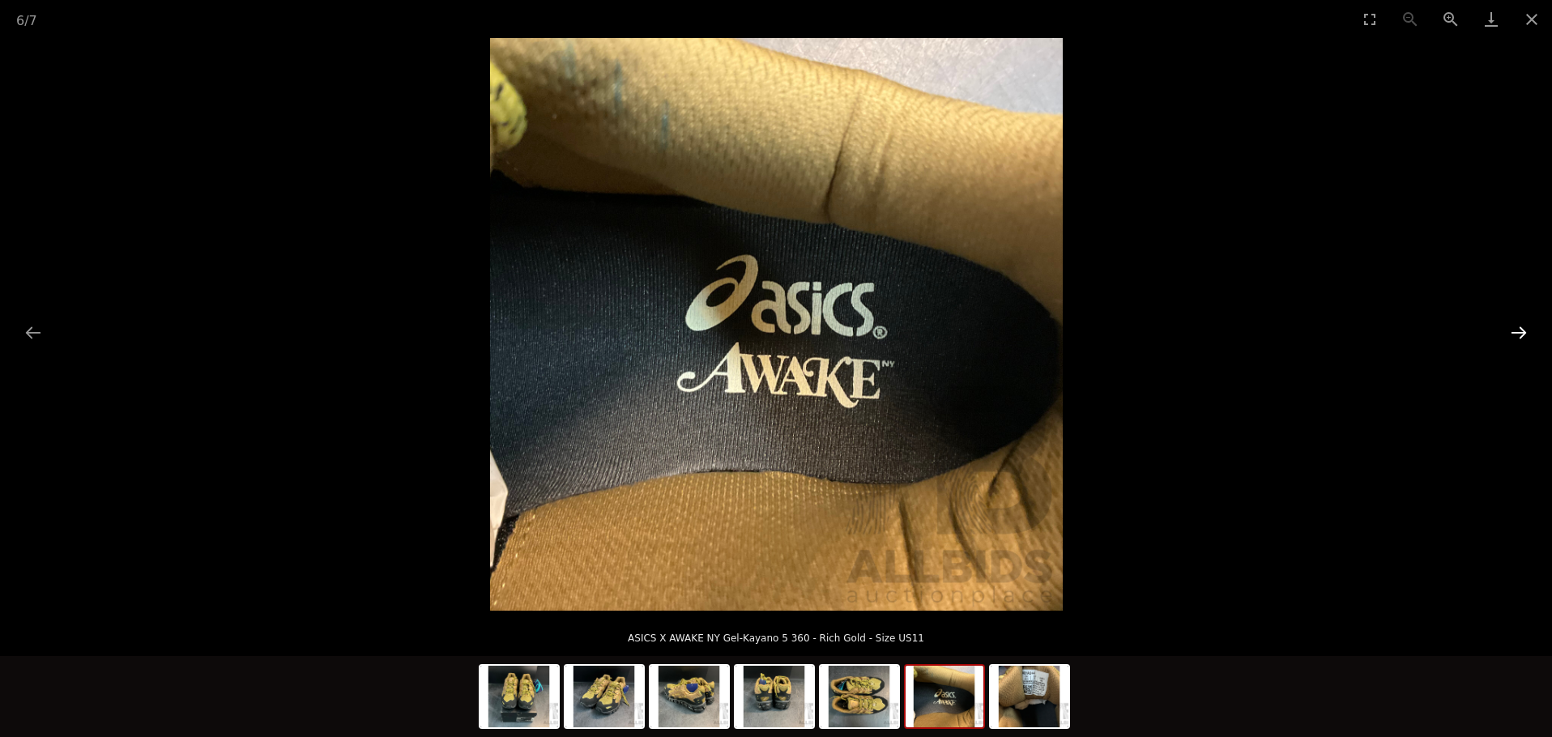
click at [1516, 330] on button "Next slide" at bounding box center [1519, 333] width 34 height 32
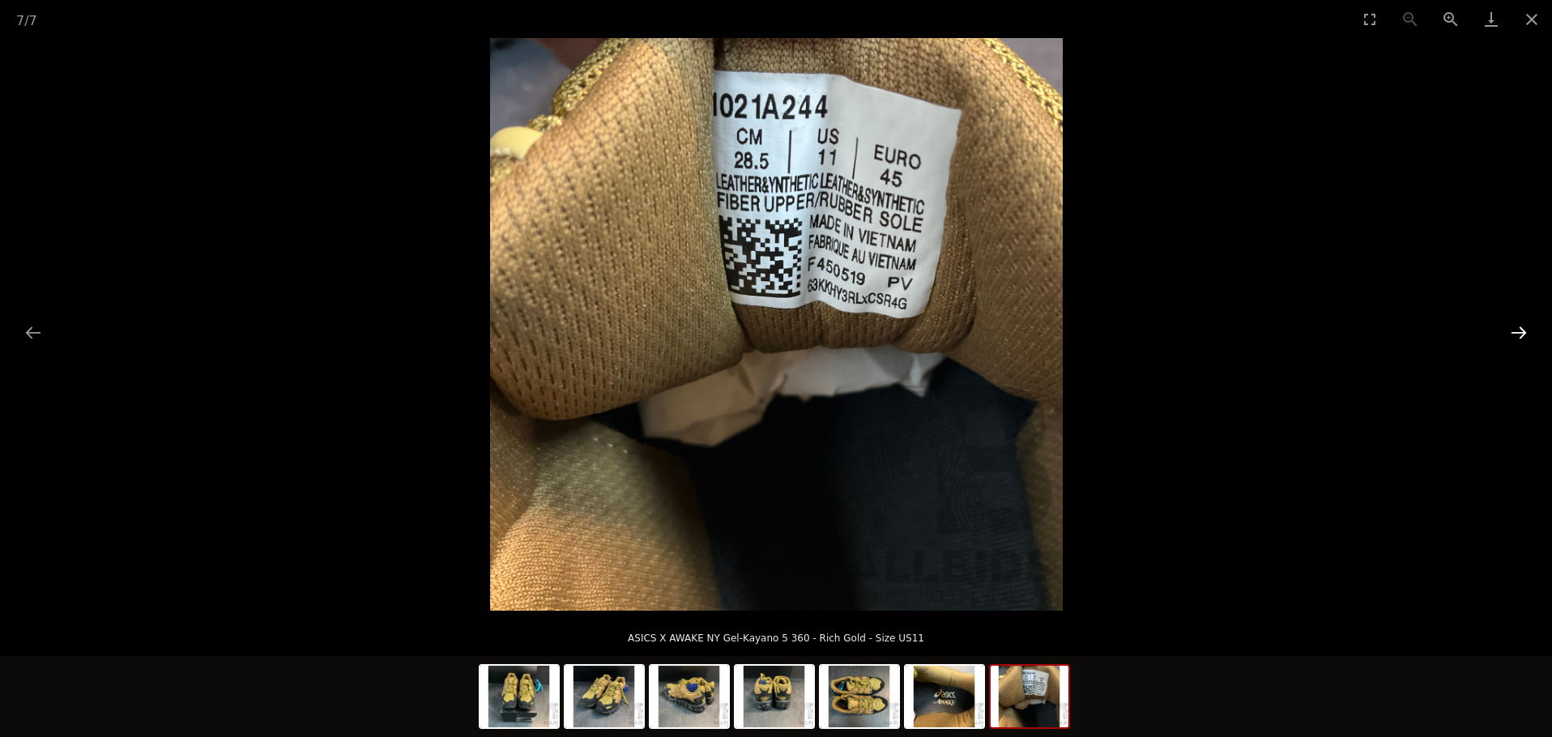
click at [1516, 330] on button "Next slide" at bounding box center [1519, 333] width 34 height 32
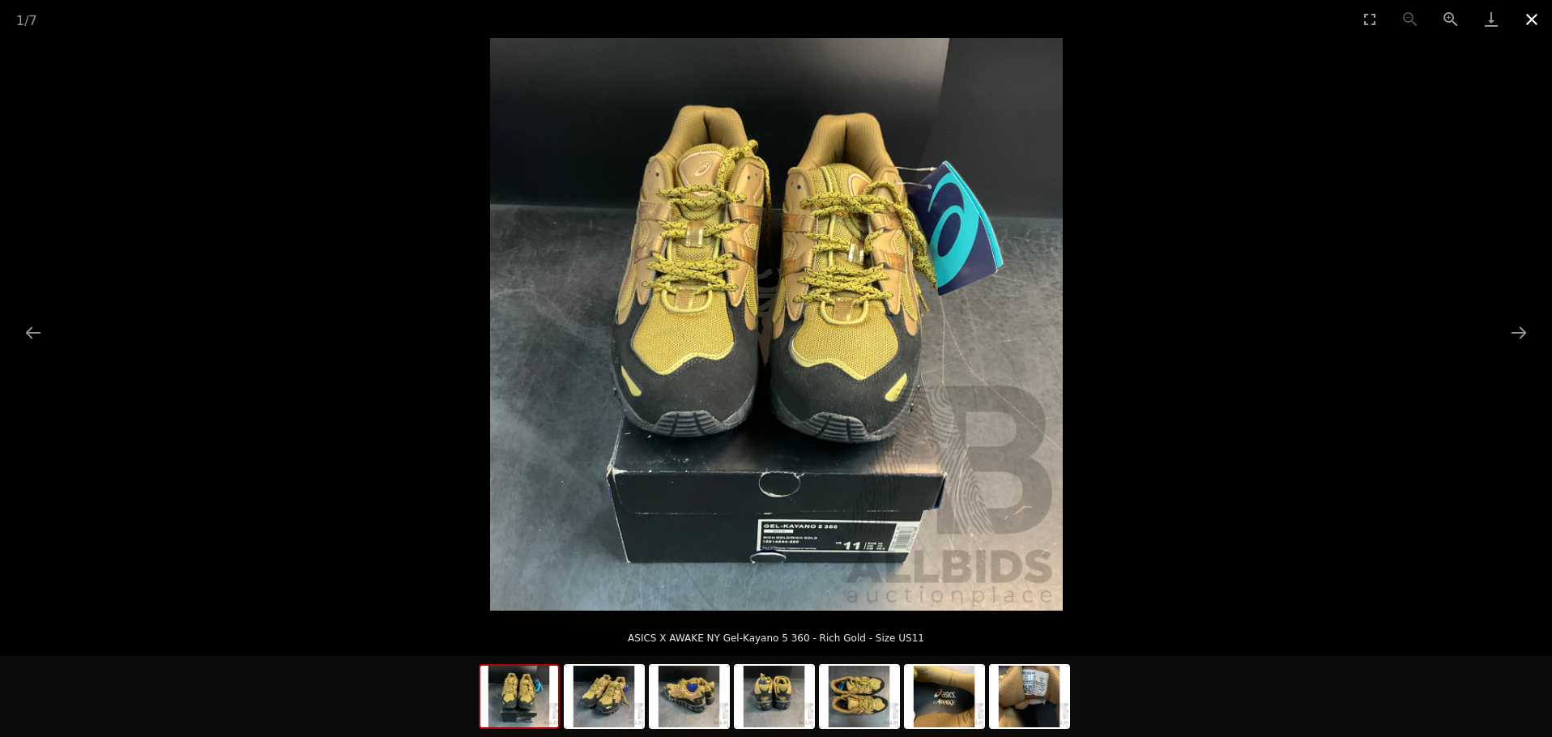
click at [1531, 19] on button "Close gallery" at bounding box center [1532, 19] width 41 height 38
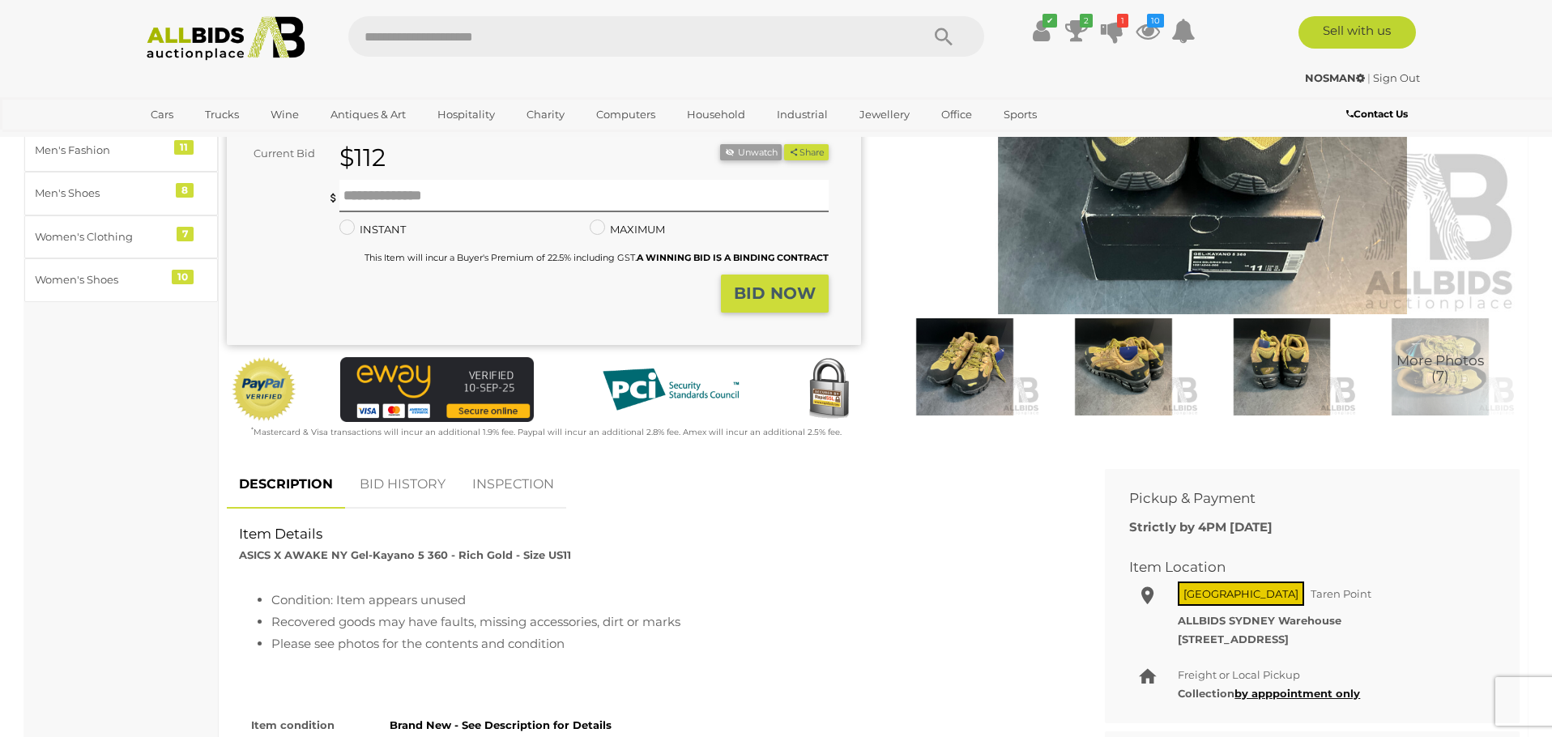
scroll to position [322, 0]
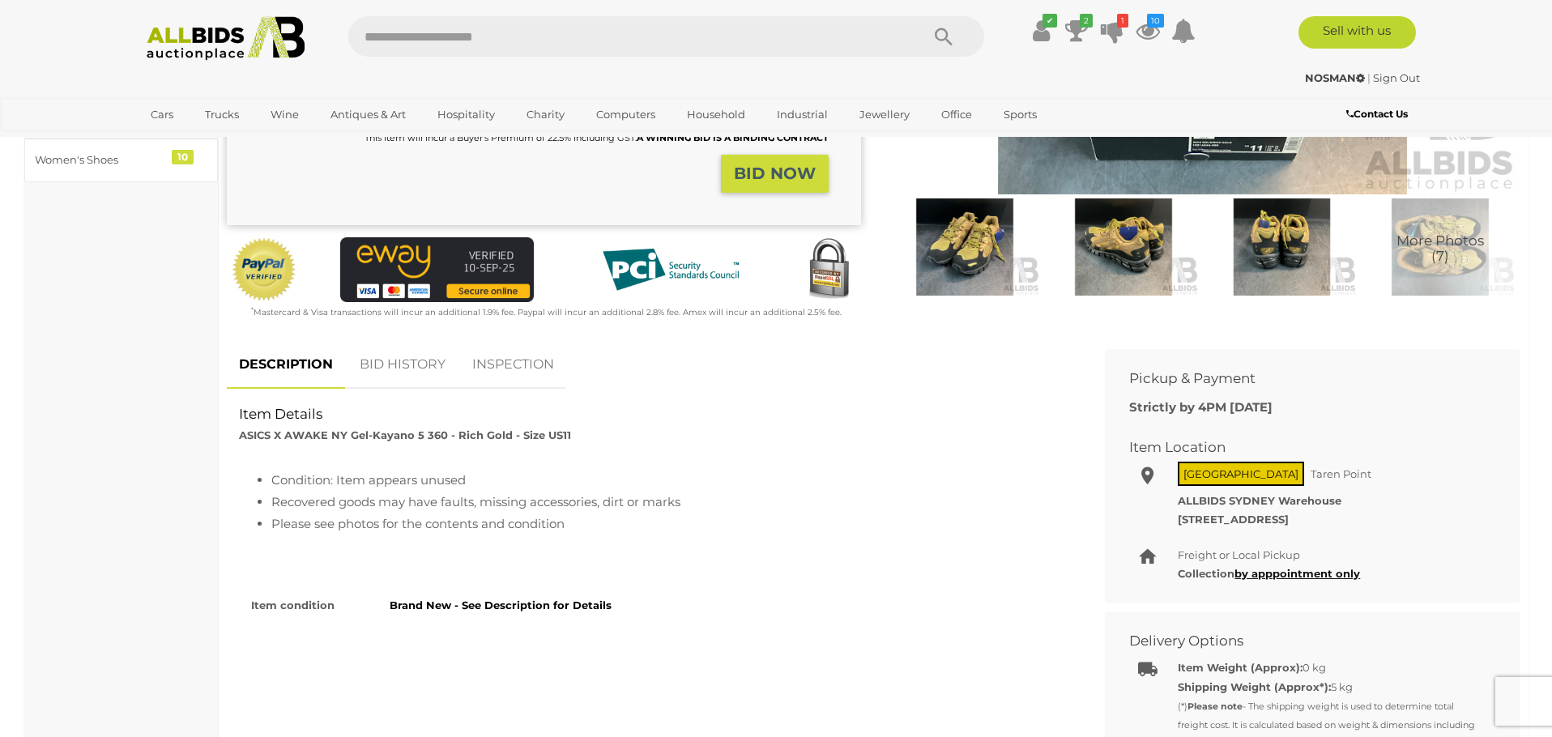
click at [403, 360] on link "BID HISTORY" at bounding box center [403, 365] width 110 height 48
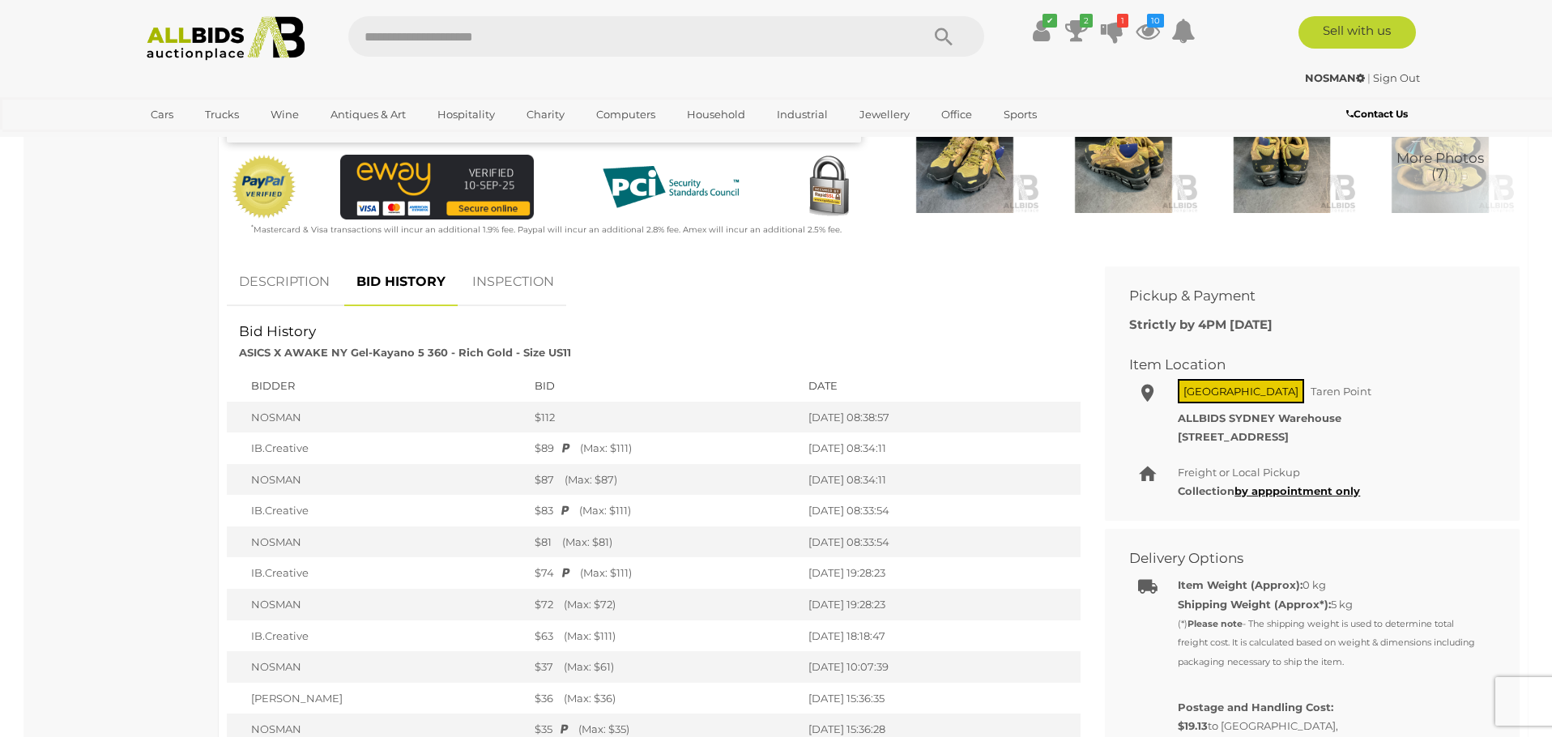
scroll to position [463, 0]
